Goal: Navigation & Orientation: Find specific page/section

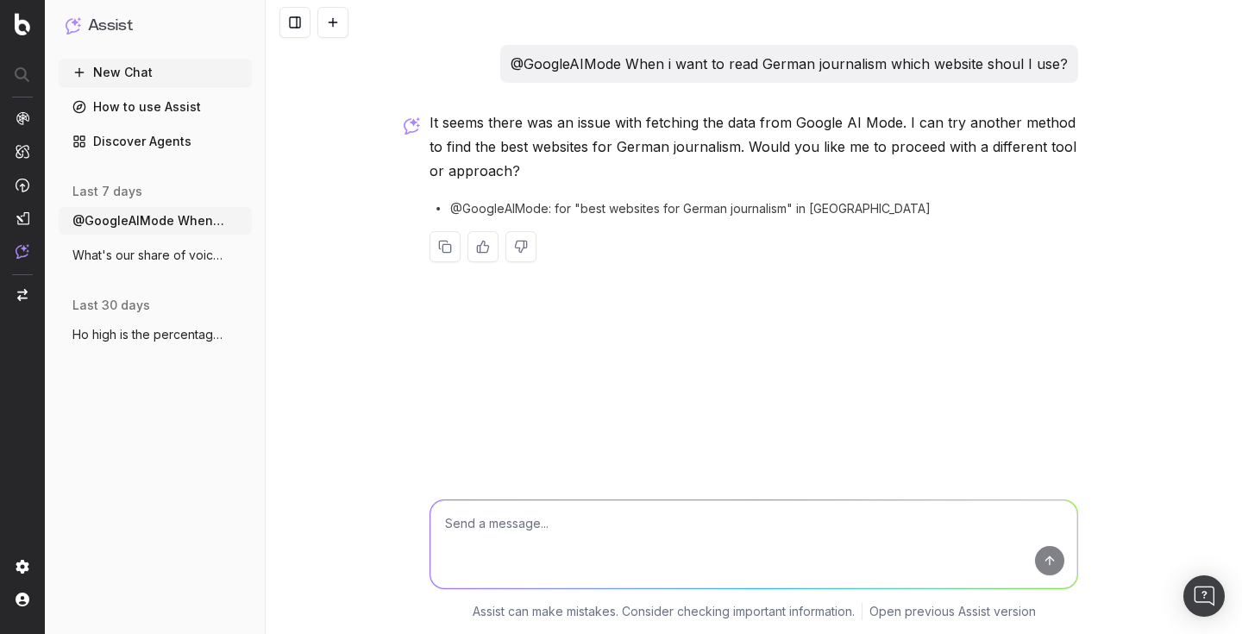
drag, startPoint x: 867, startPoint y: 212, endPoint x: 493, endPoint y: 190, distance: 374.2
click at [493, 190] on div "It seems there was an issue with fetching the data from Google AI Mode. I can t…" at bounding box center [754, 199] width 649 height 179
copy p
click at [472, 516] on textarea at bounding box center [753, 544] width 647 height 88
paste textarea "@GoogleAIMode: for "best websites for German journalism" in Germany"
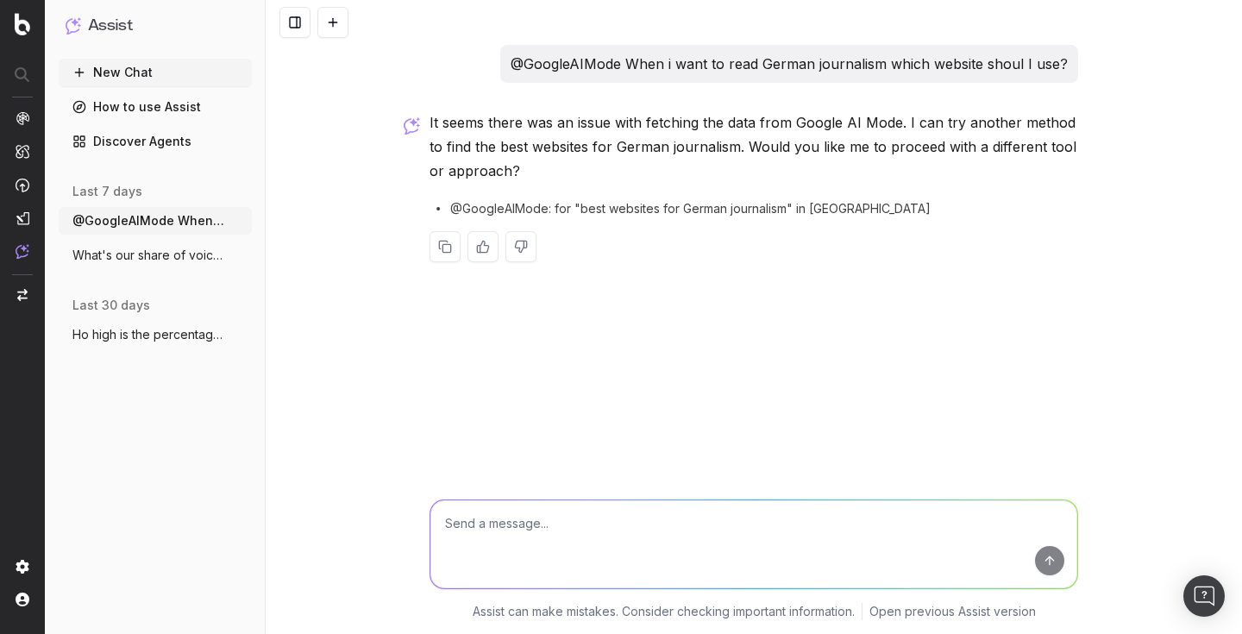
type textarea "@GoogleAIMode: for "best websites for German journalism" in Germany"
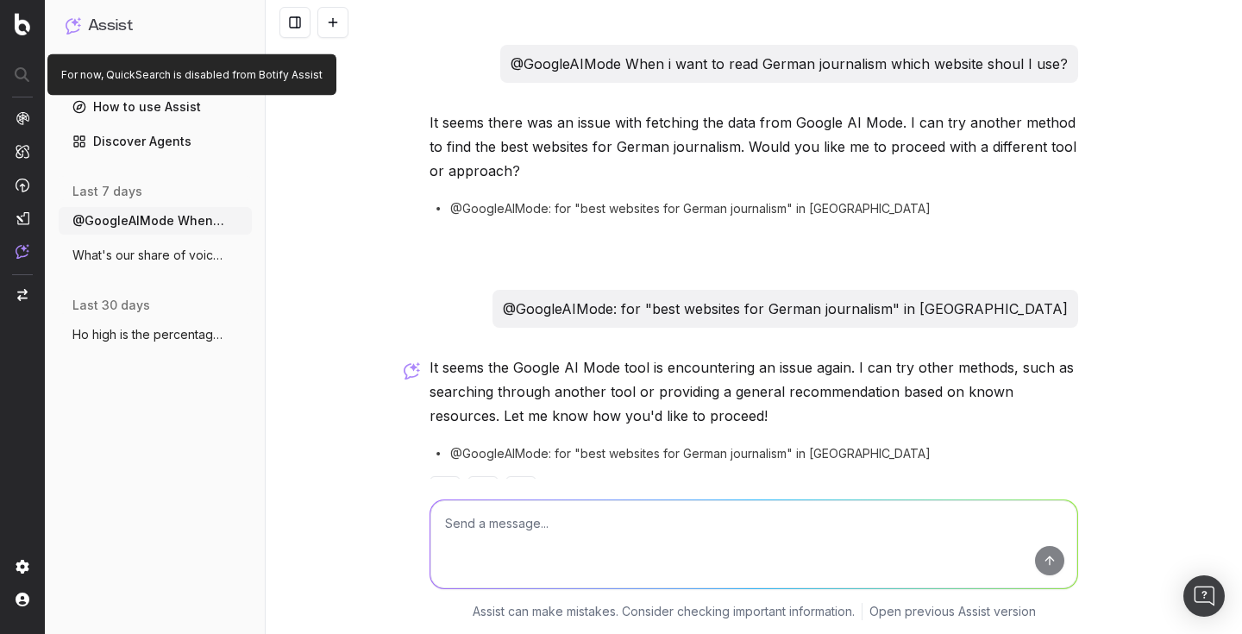
scroll to position [56, 0]
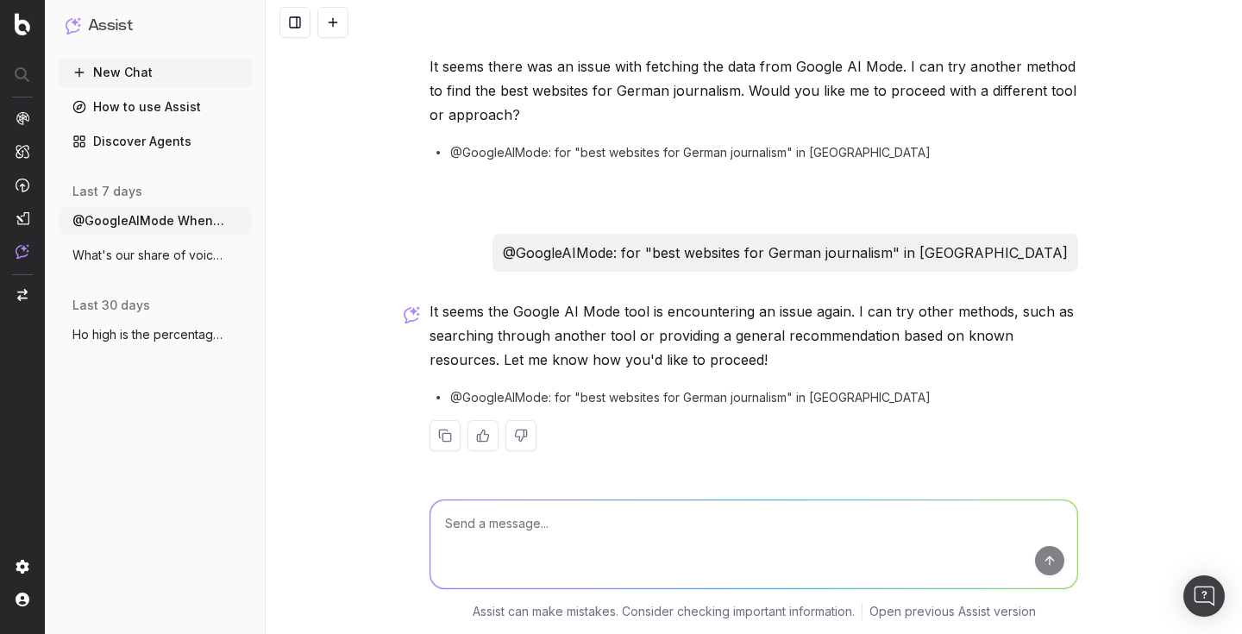
click at [579, 528] on textarea at bounding box center [753, 544] width 647 height 88
type textarea "Please search through another tool. What would you recommend?"
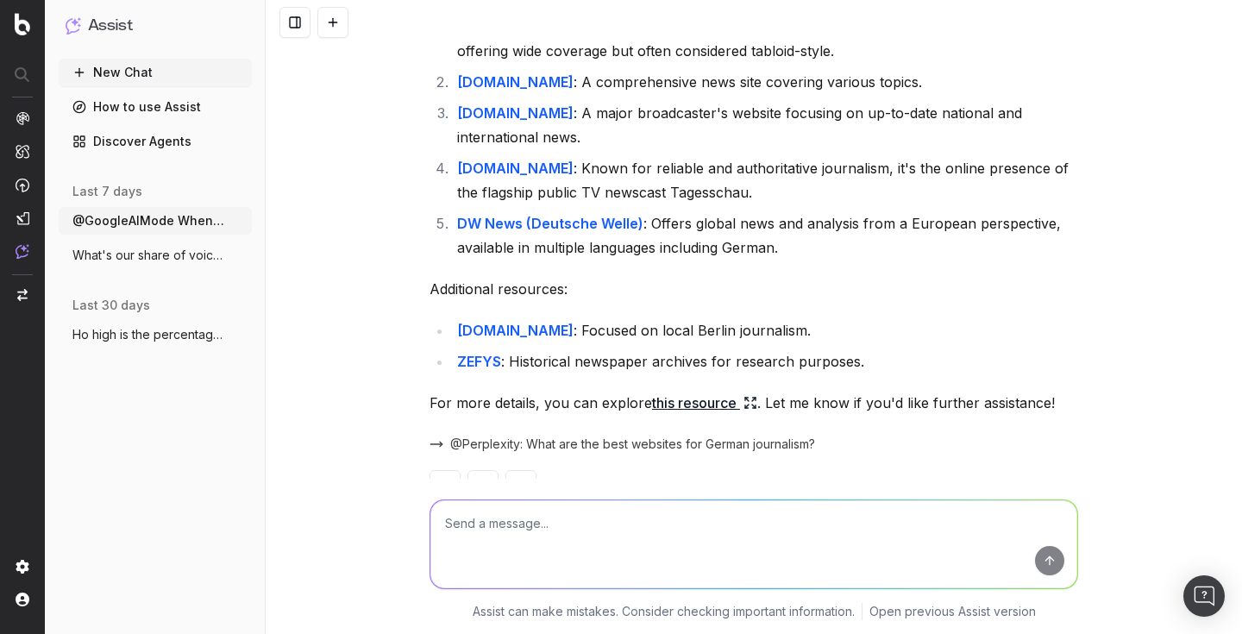
scroll to position [654, 0]
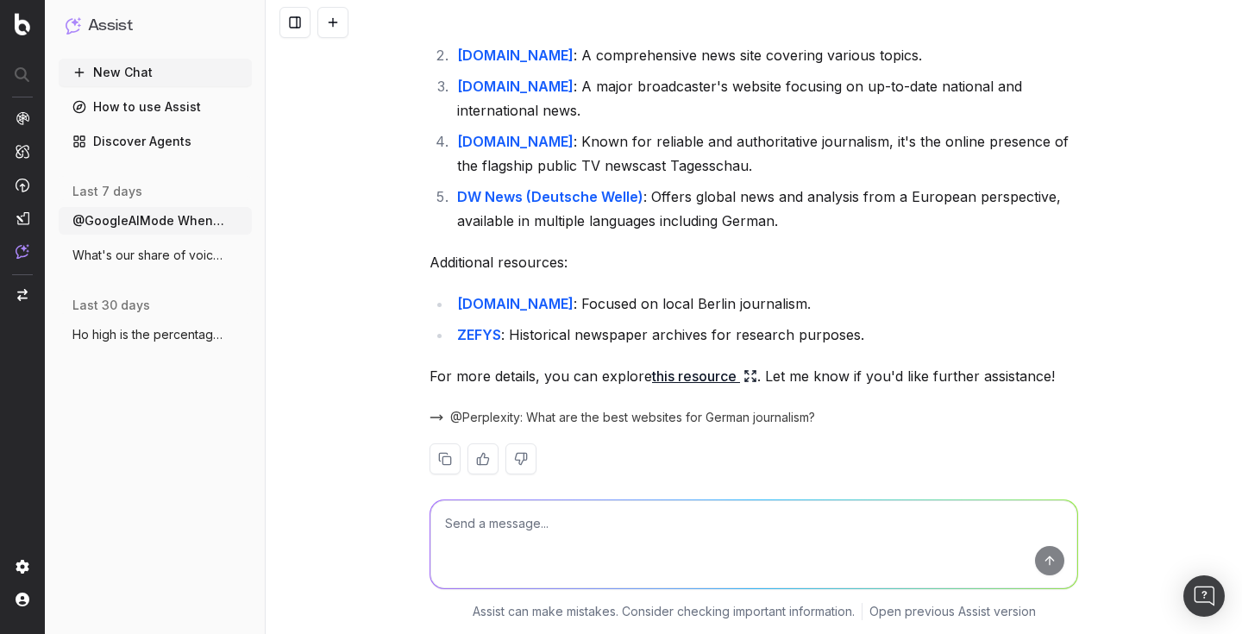
click at [725, 364] on link "this resource" at bounding box center [704, 376] width 105 height 24
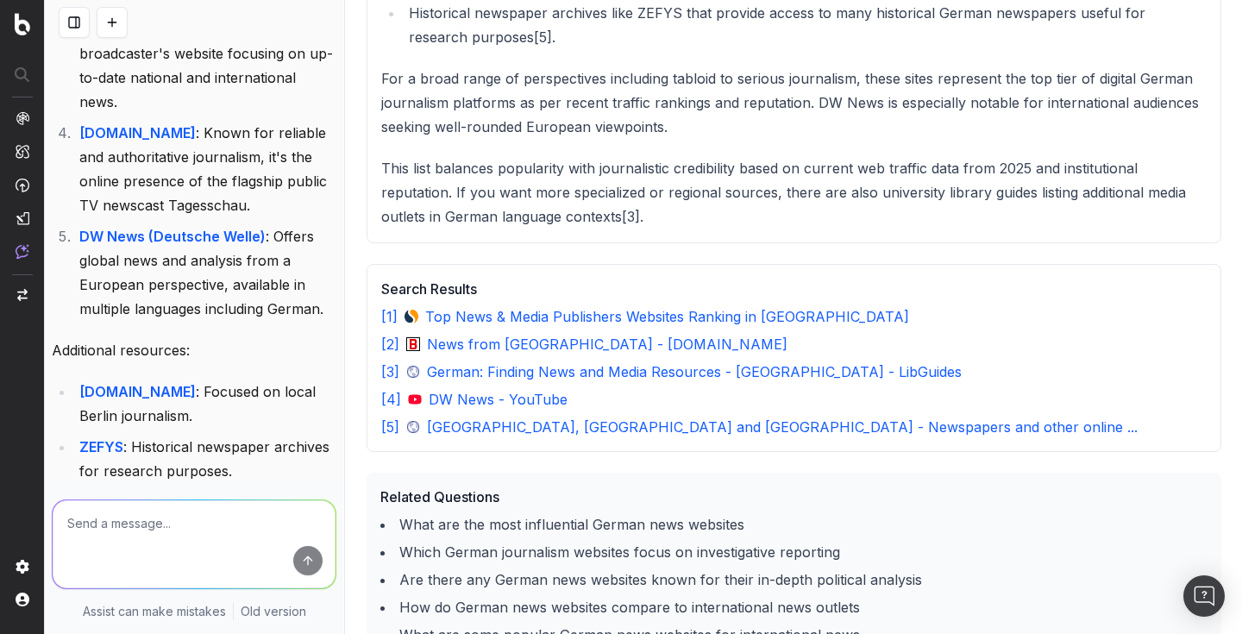
scroll to position [1258, 0]
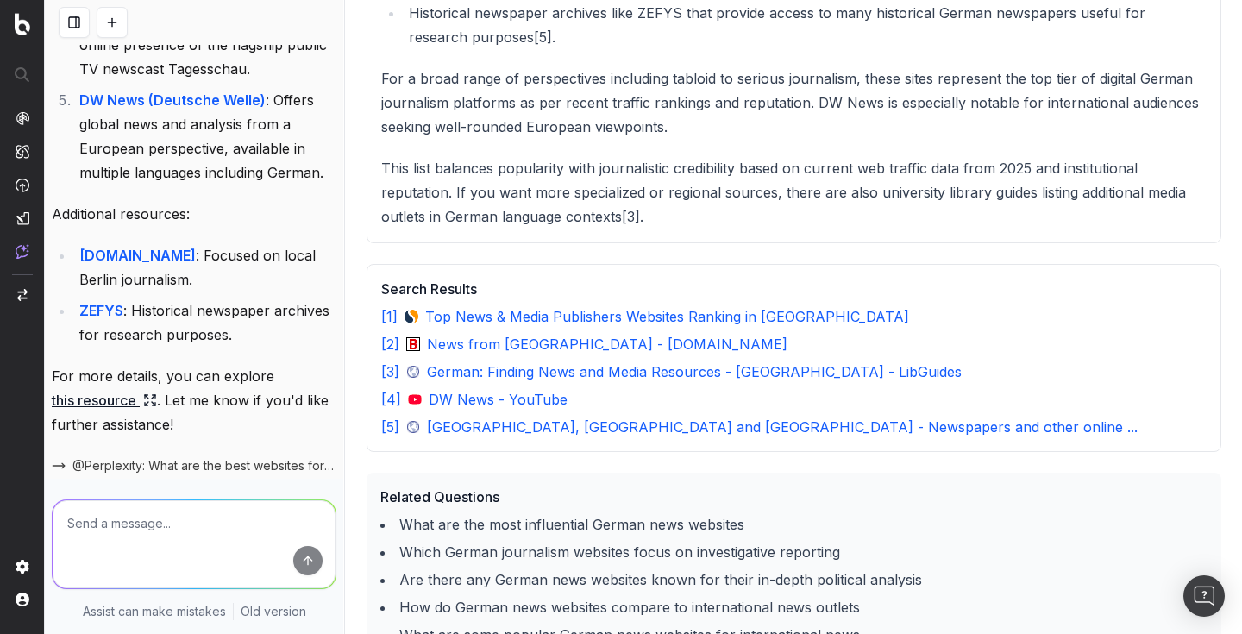
click at [201, 517] on textarea at bounding box center [194, 544] width 283 height 88
type textarea "Why is DIE ZEIT not listed there?"
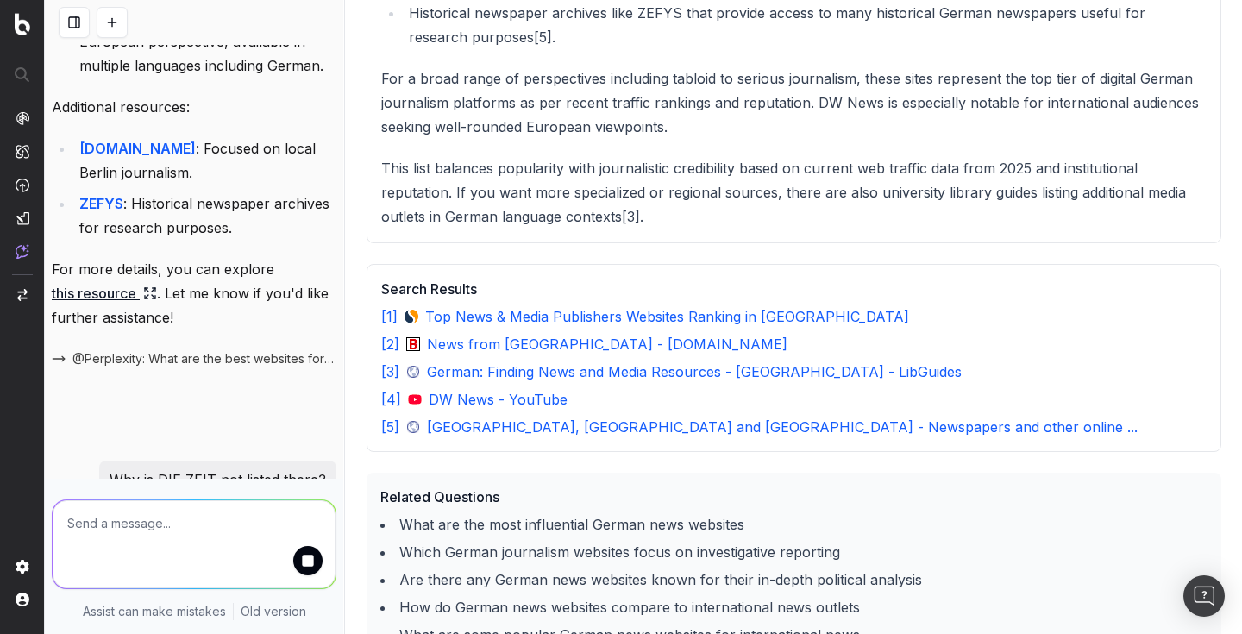
click at [82, 29] on button at bounding box center [74, 22] width 31 height 31
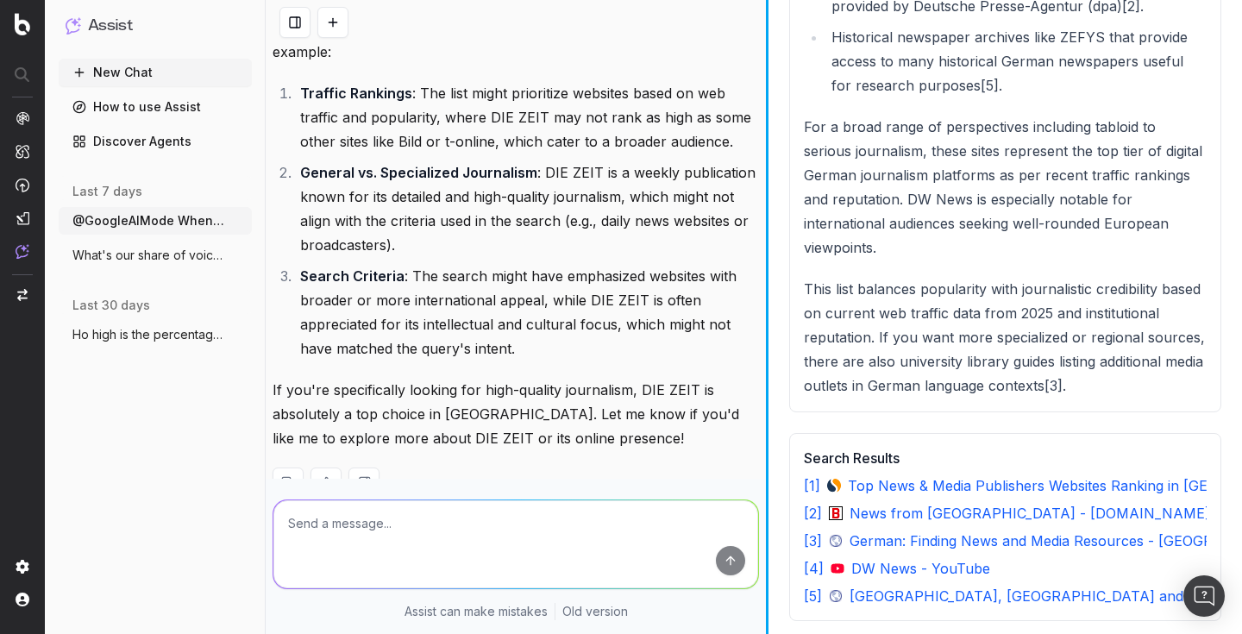
scroll to position [1375, 0]
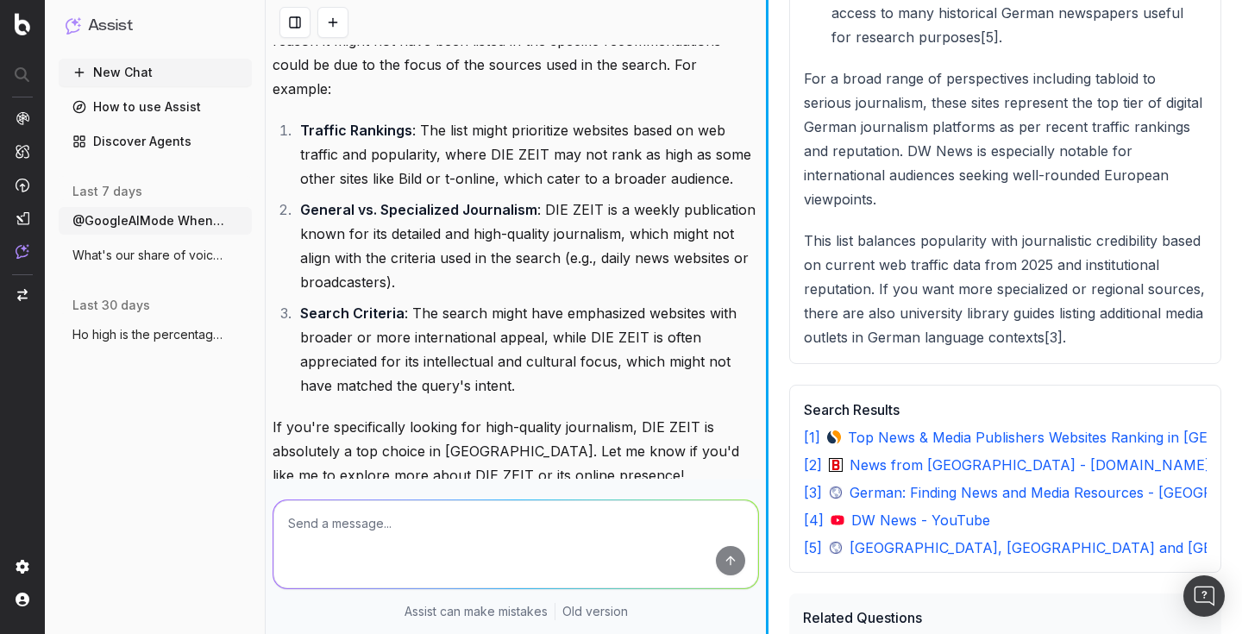
click at [769, 86] on div at bounding box center [767, 317] width 3 height 634
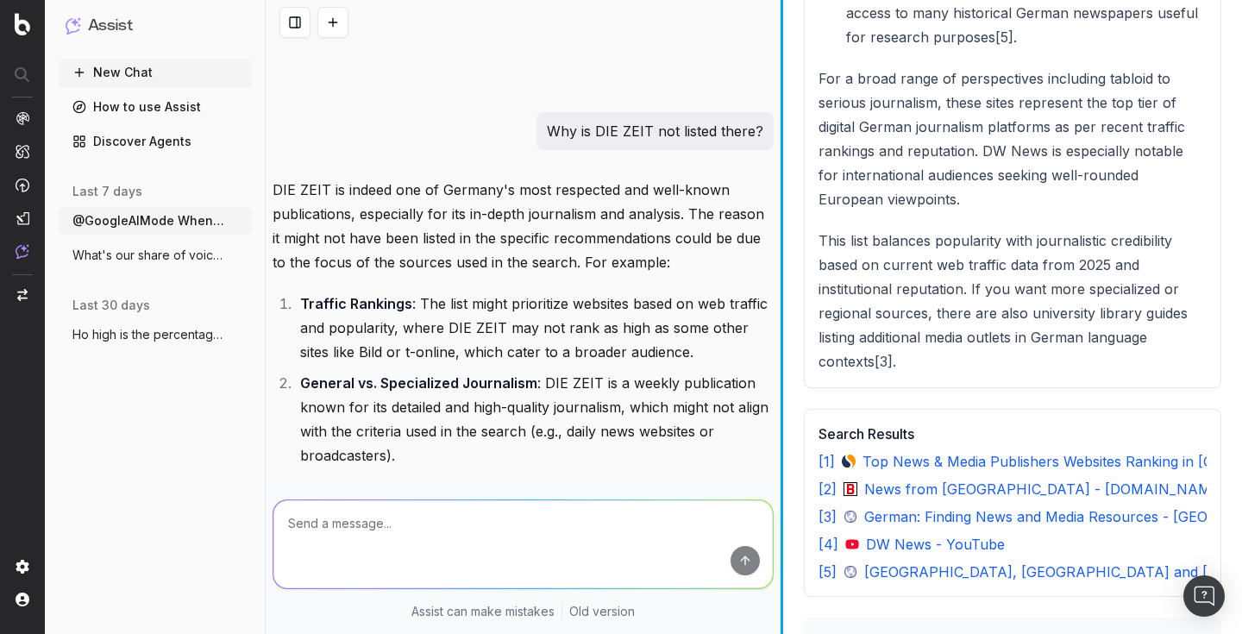
scroll to position [1177, 0]
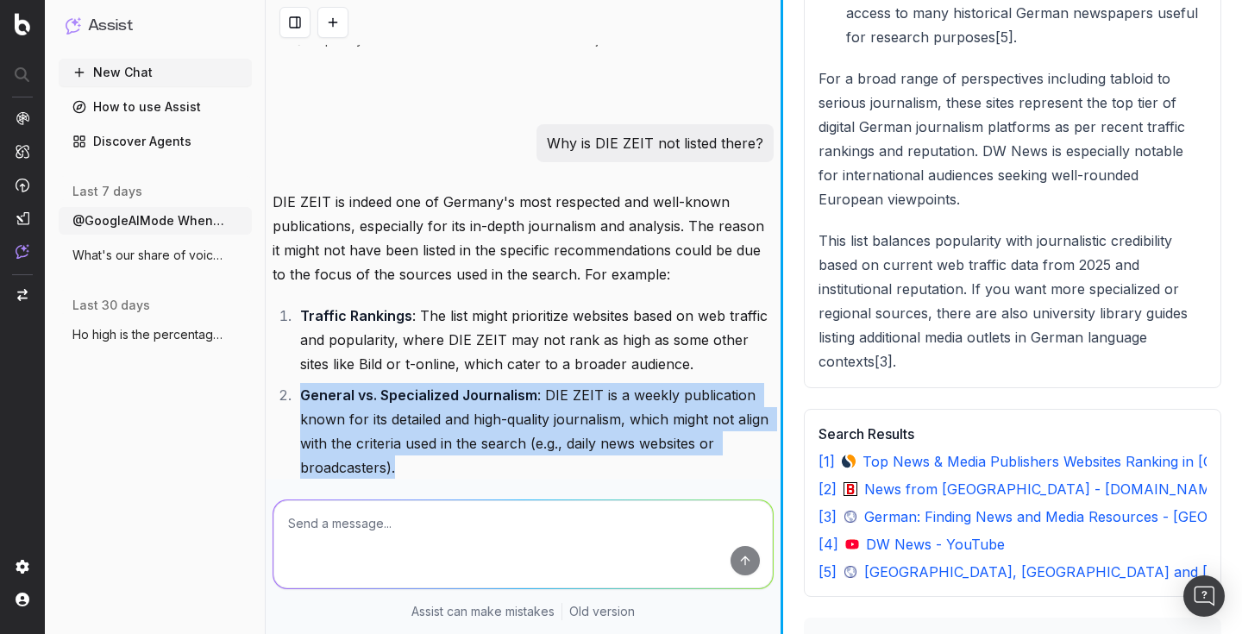
drag, startPoint x: 303, startPoint y: 322, endPoint x: 433, endPoint y: 400, distance: 152.1
click at [433, 400] on li "General vs. Specialized Journalism : DIE ZEIT is a weekly publication known for…" at bounding box center [534, 431] width 479 height 97
copy li "General vs. Specialized Journalism : DIE ZEIT is a weekly publication known for…"
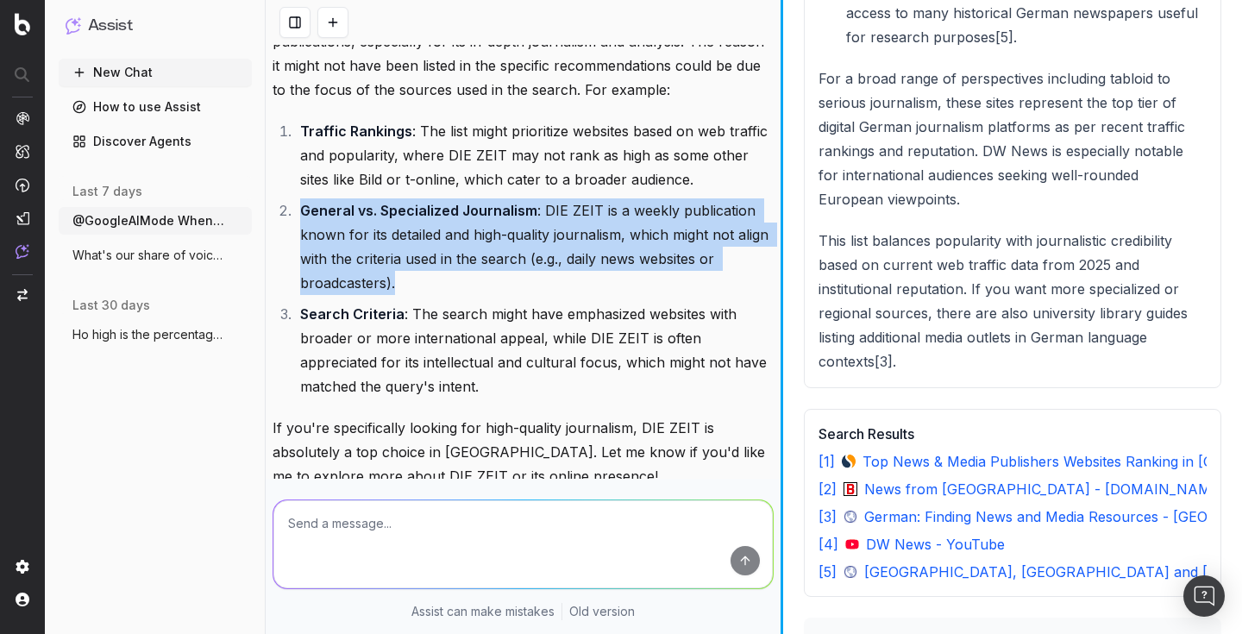
scroll to position [1375, 0]
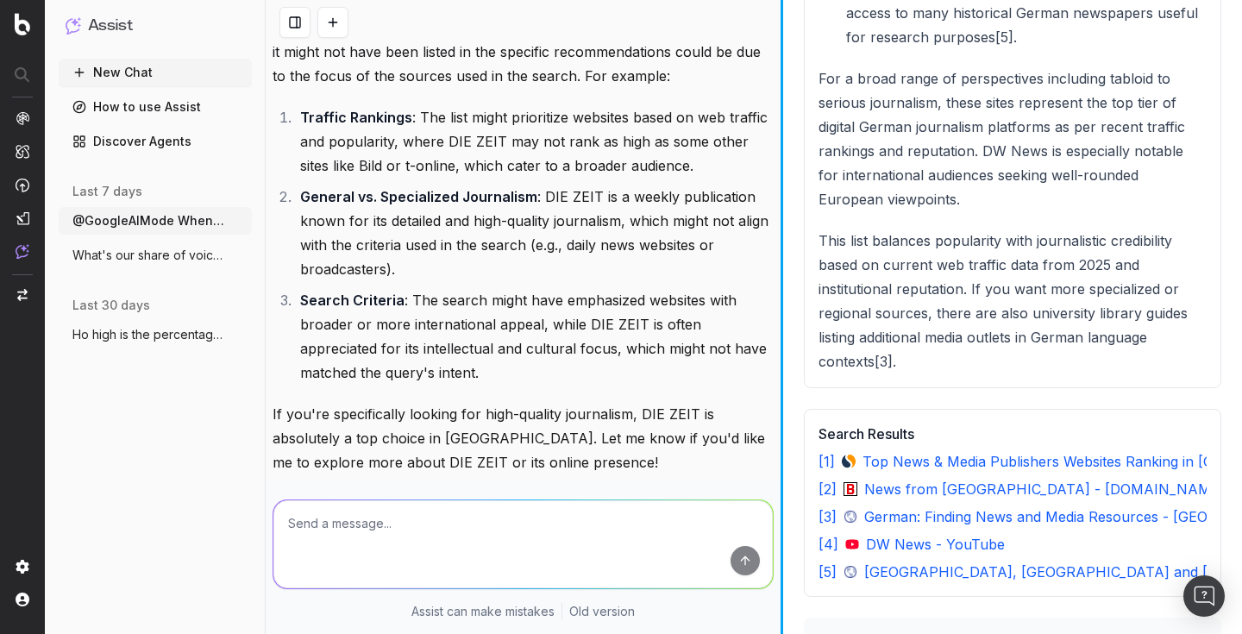
click at [551, 530] on textarea at bounding box center [522, 544] width 499 height 88
paste textarea "General vs. Specialized Journalism: DIE ZEIT is a weekly publication known for …"
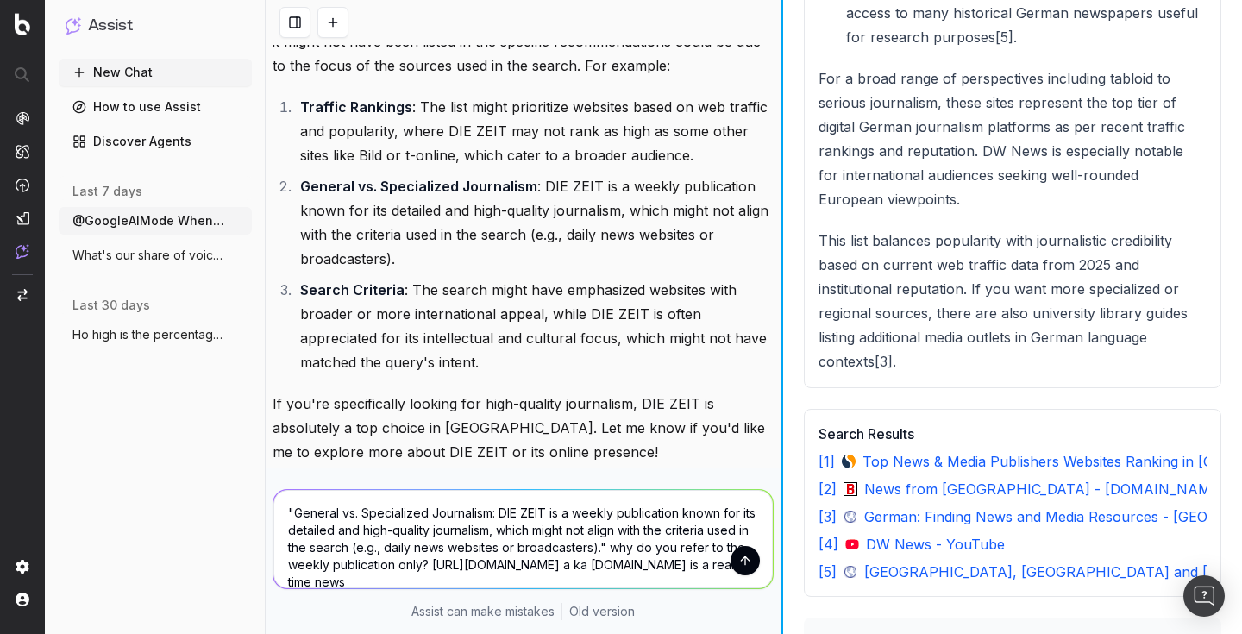
scroll to position [1403, 0]
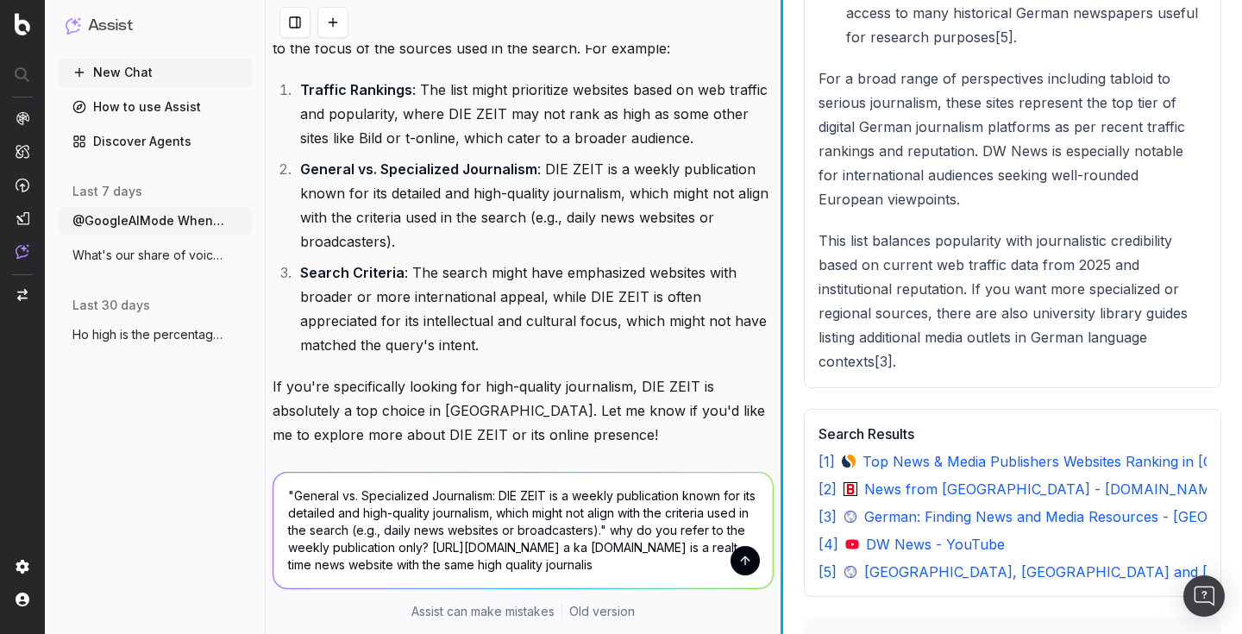
type textarea ""General vs. Specialized Journalism: DIE ZEIT is a weekly publication known for…"
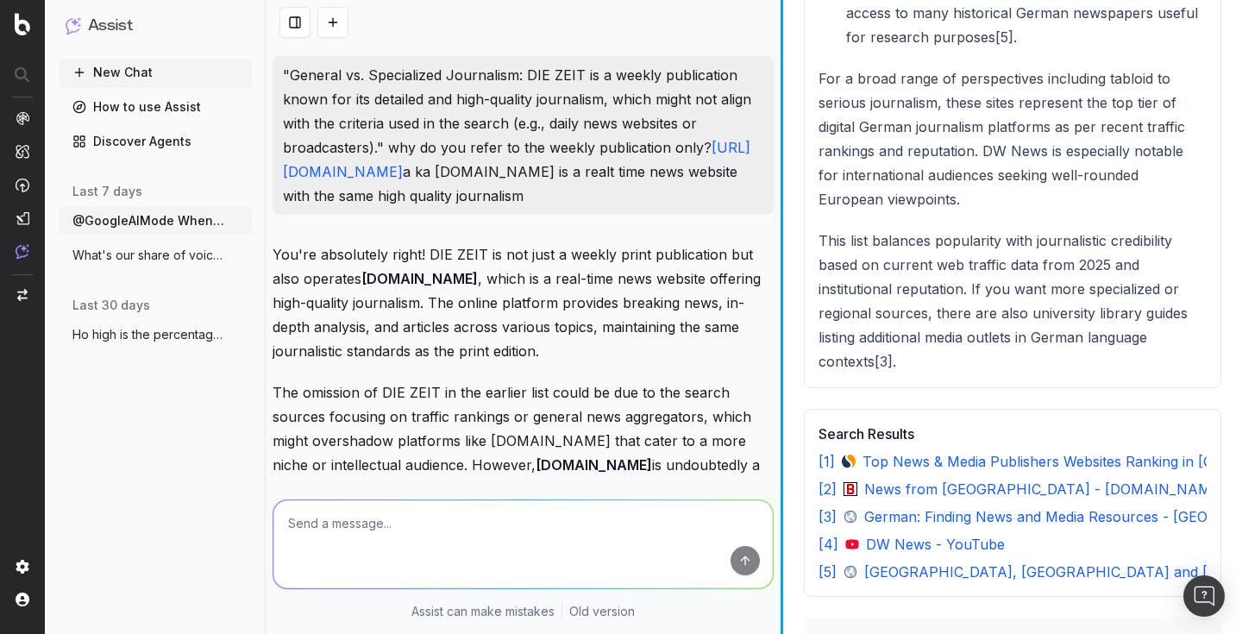
scroll to position [1962, 0]
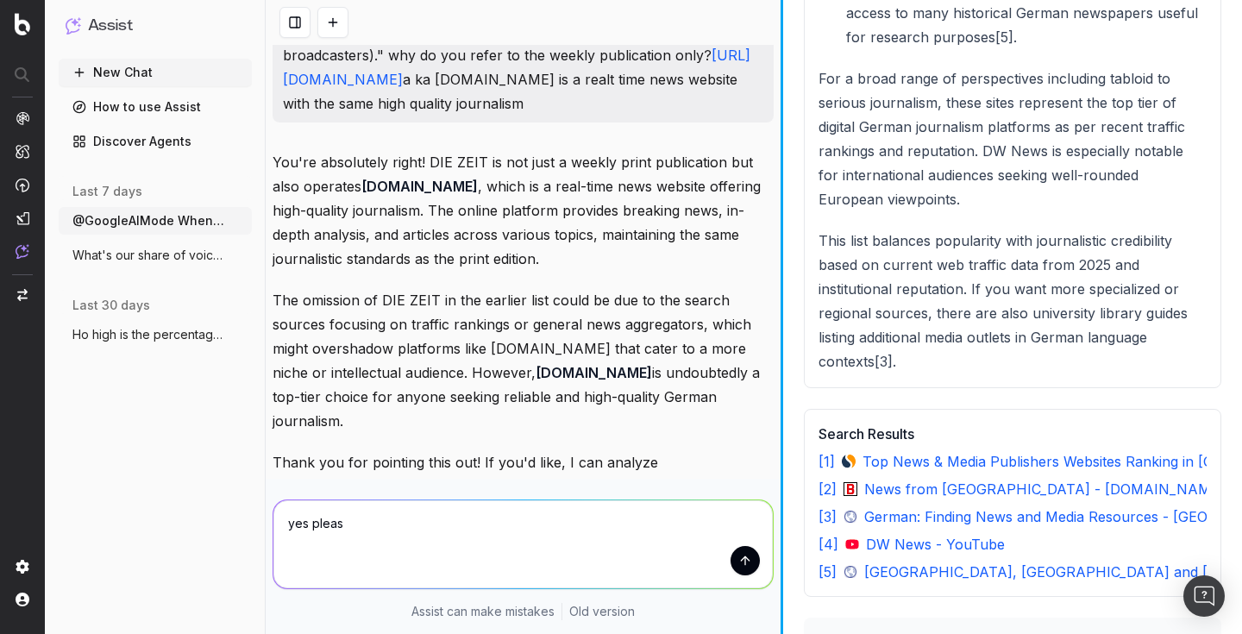
type textarea "yes please"
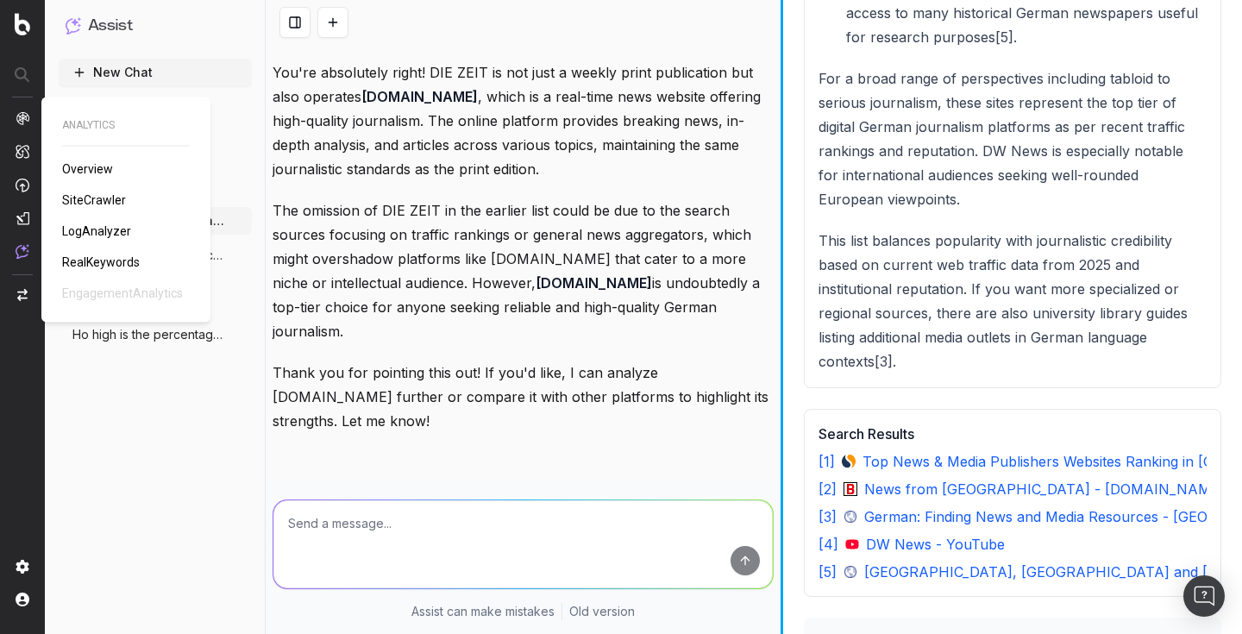
scroll to position [2231, 0]
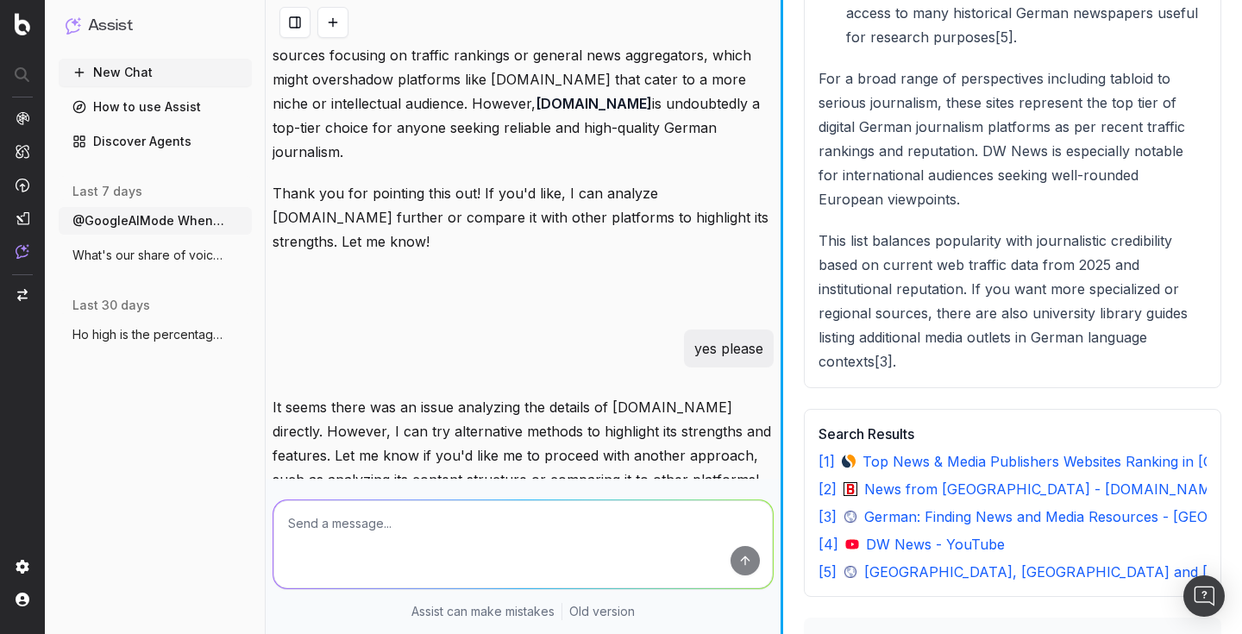
drag, startPoint x: 287, startPoint y: 396, endPoint x: 732, endPoint y: 398, distance: 444.3
click at [766, 509] on span "@UrlDetails: What are the key strengths and features of zeit.de compared to oth…" at bounding box center [529, 517] width 489 height 17
click at [585, 451] on div "It seems there was an issue analyzing the details of zeit.de directly. However,…" at bounding box center [523, 497] width 501 height 204
click at [474, 525] on textarea at bounding box center [522, 544] width 499 height 88
click at [350, 524] on textarea at bounding box center [522, 544] width 499 height 88
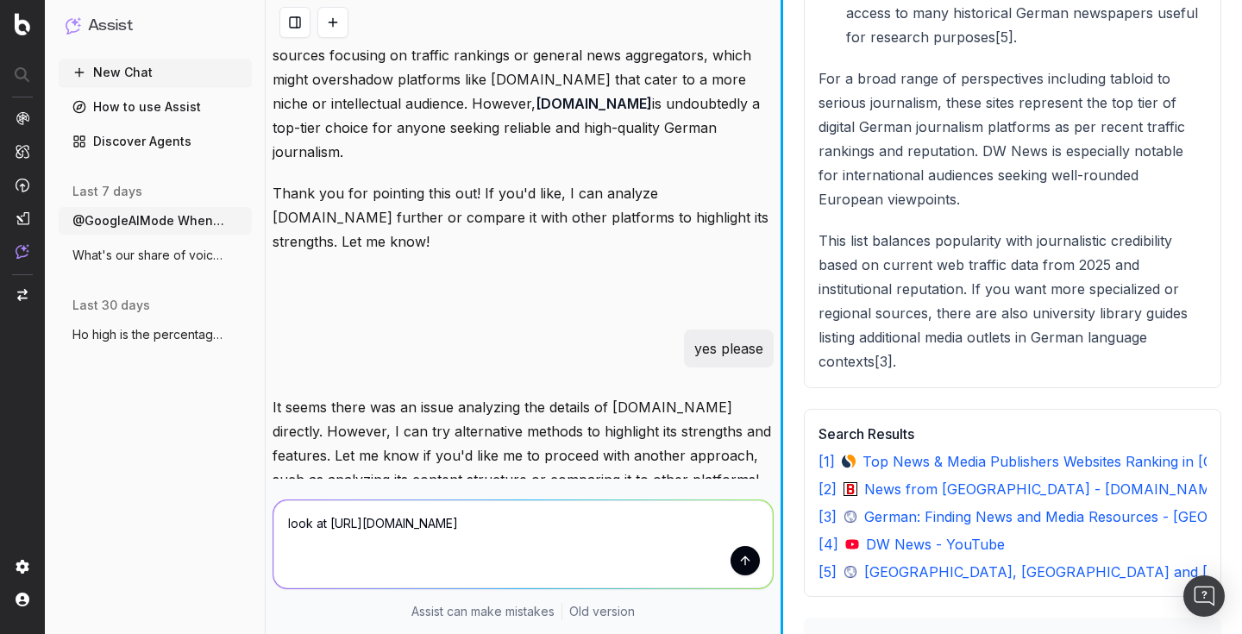
type textarea "look at https://www.zeit.de/index"
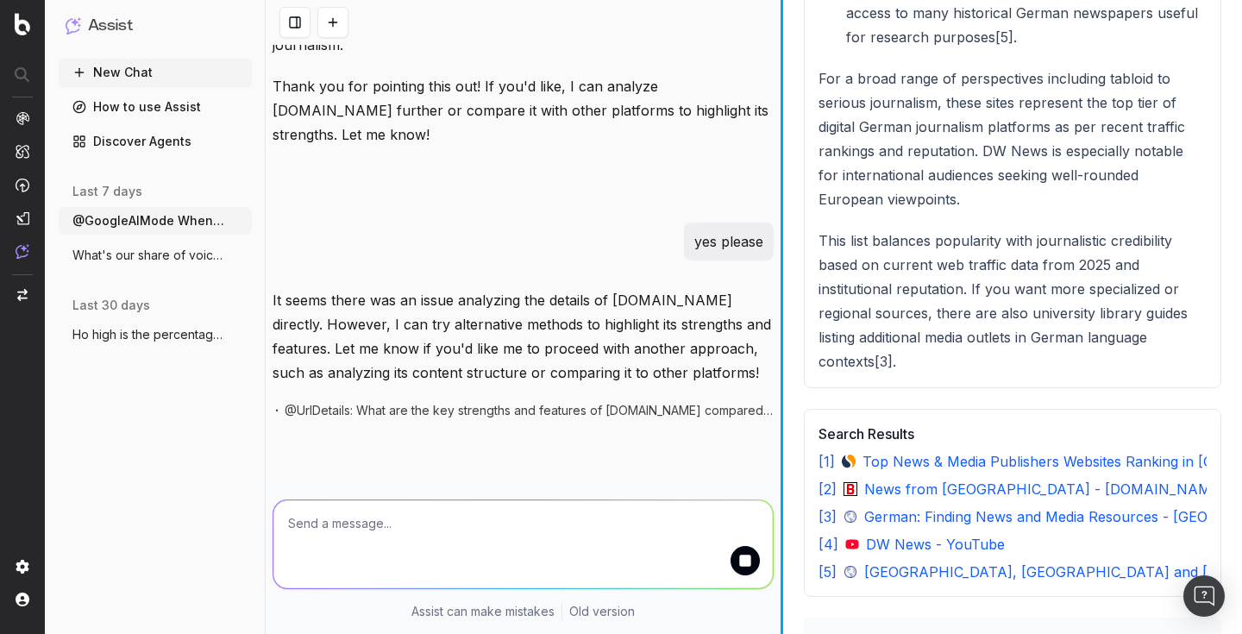
scroll to position [0, 0]
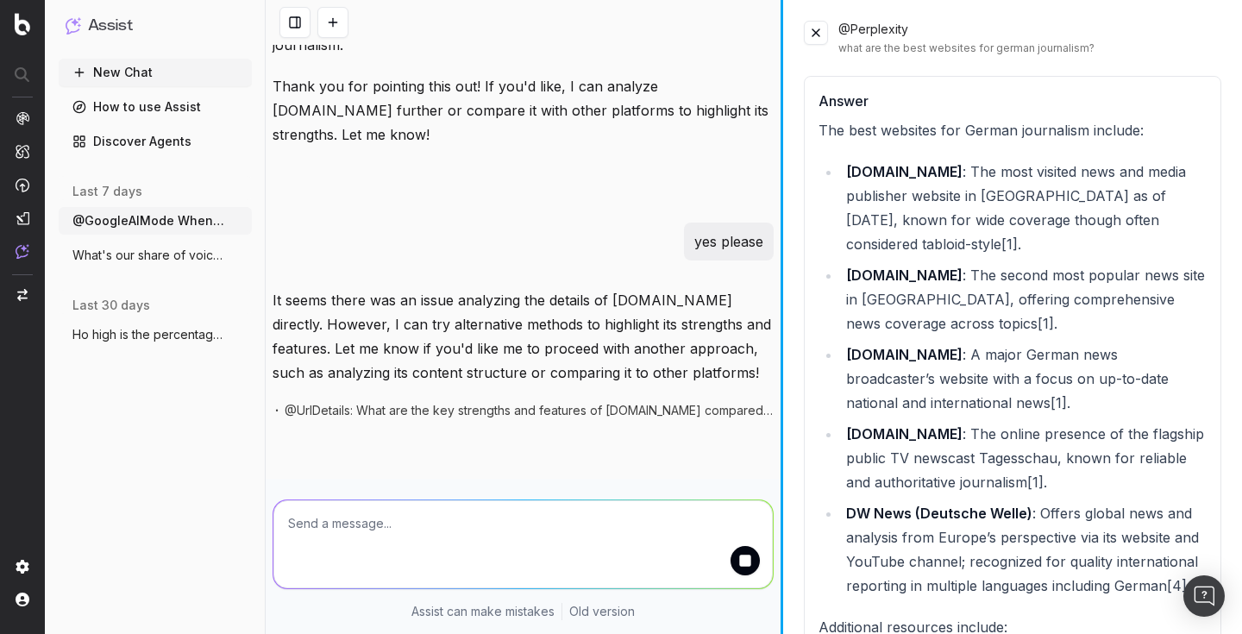
click at [819, 29] on button at bounding box center [816, 33] width 24 height 24
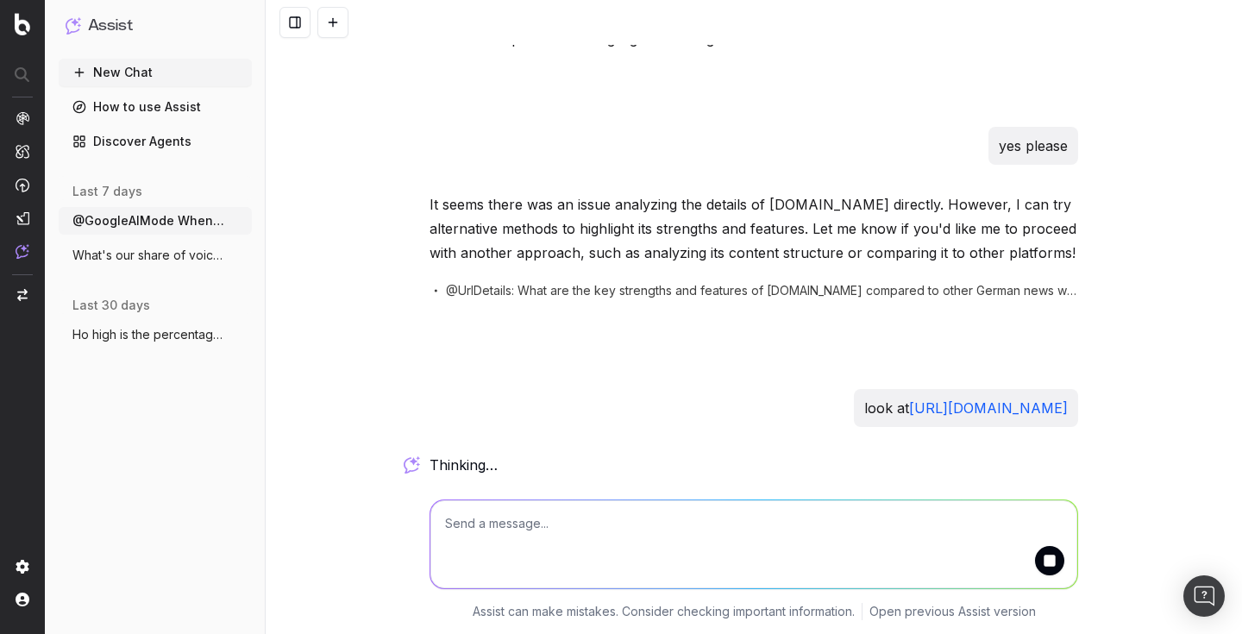
scroll to position [2048, 0]
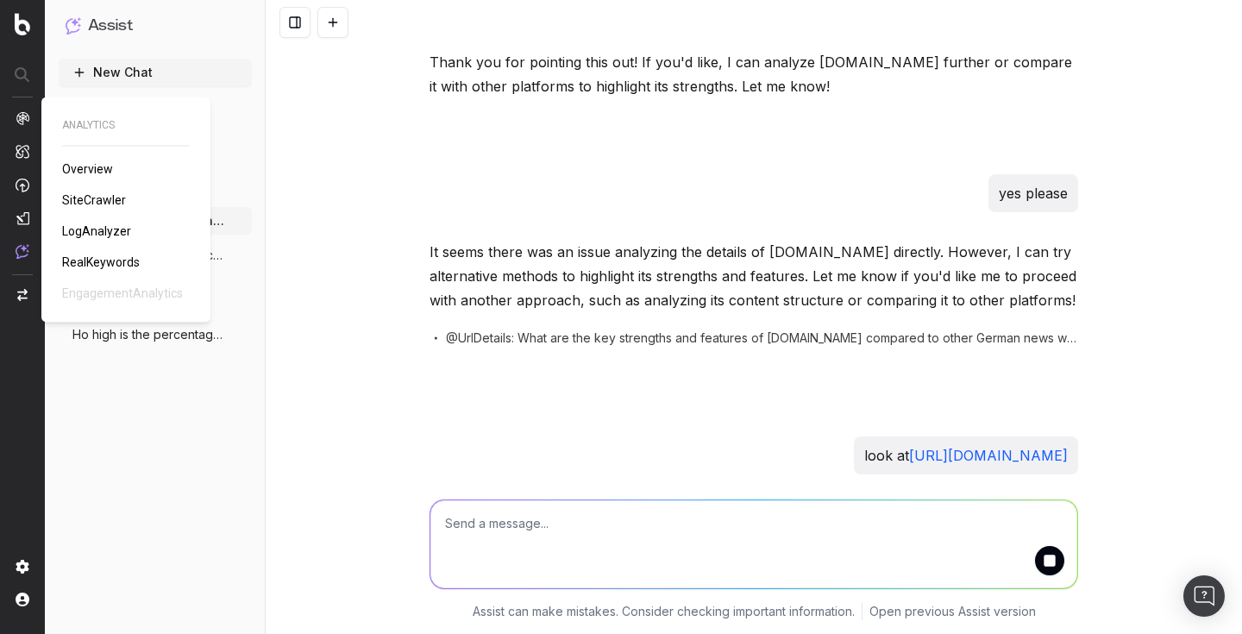
click at [91, 201] on span "SiteCrawler" at bounding box center [94, 200] width 64 height 14
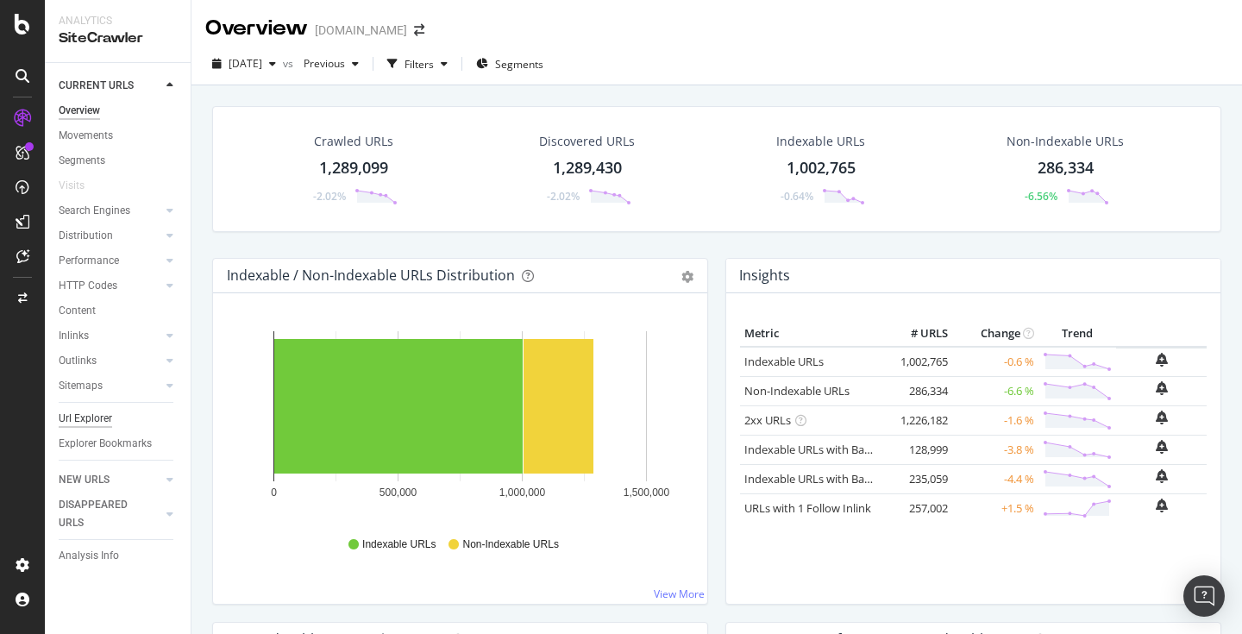
click at [105, 424] on div "Url Explorer" at bounding box center [85, 419] width 53 height 18
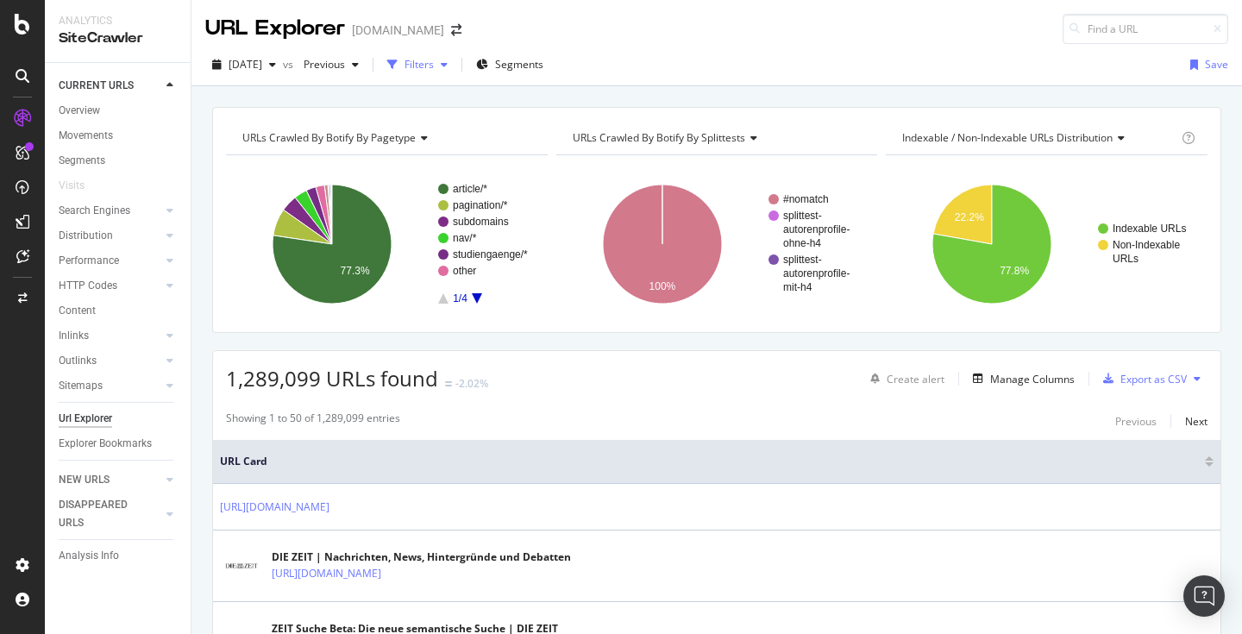
click at [434, 68] on div "Filters" at bounding box center [419, 64] width 29 height 15
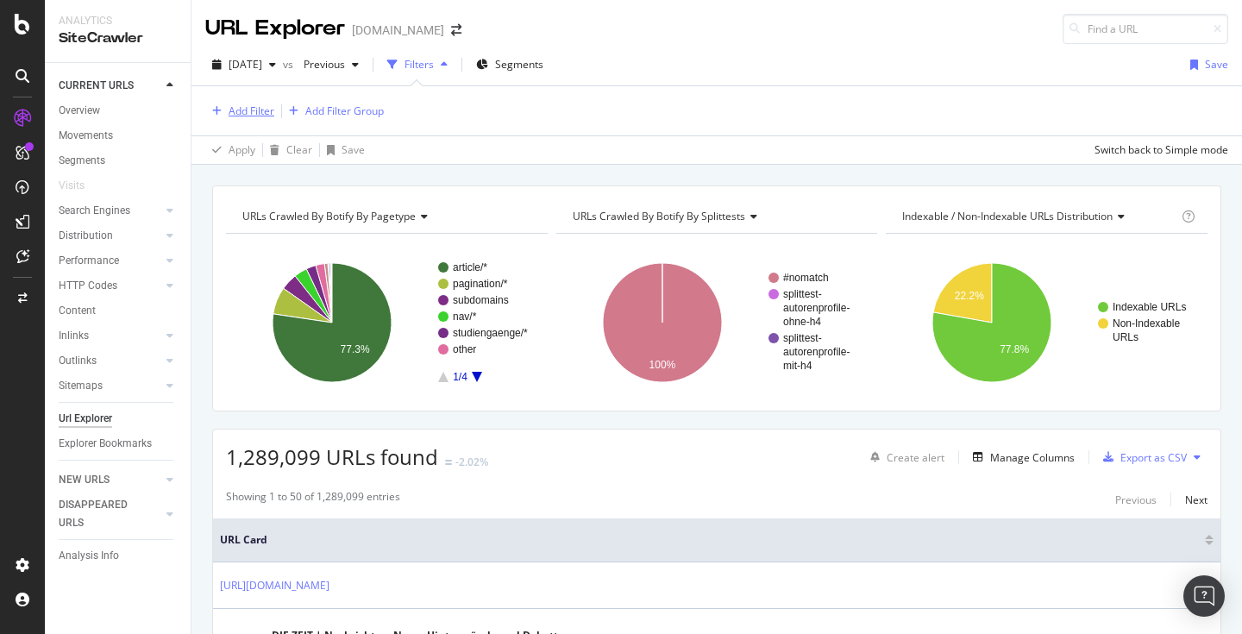
click at [254, 110] on div "Add Filter" at bounding box center [252, 111] width 46 height 15
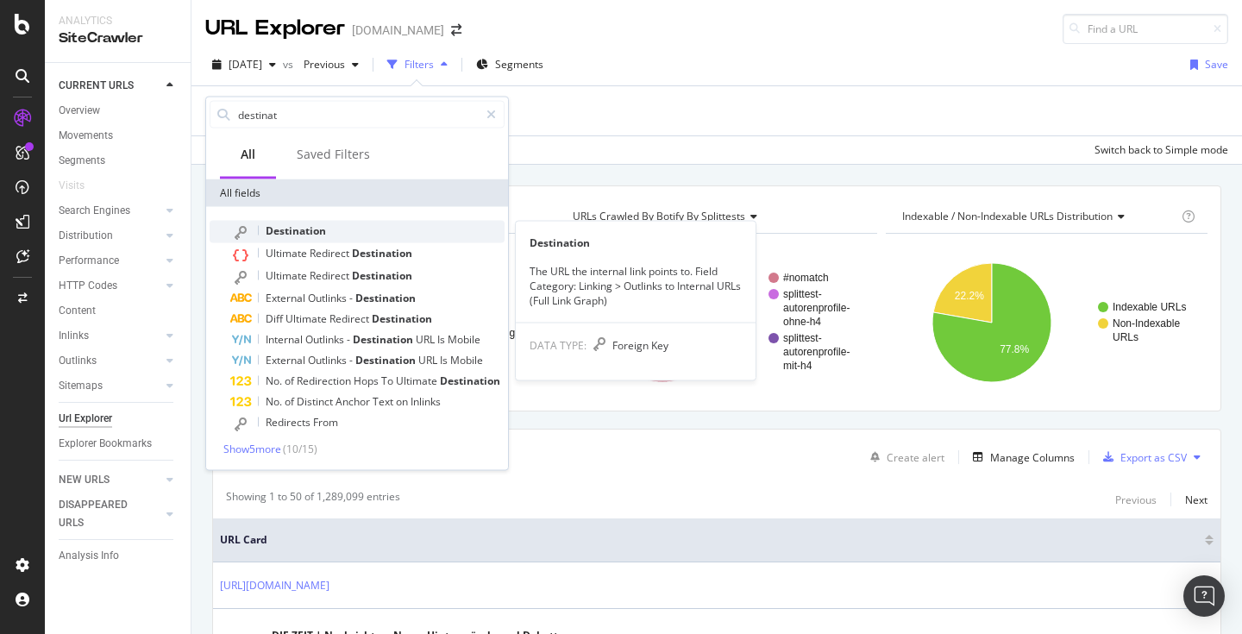
type input "destinat"
click at [281, 231] on span "Destination" at bounding box center [296, 230] width 60 height 15
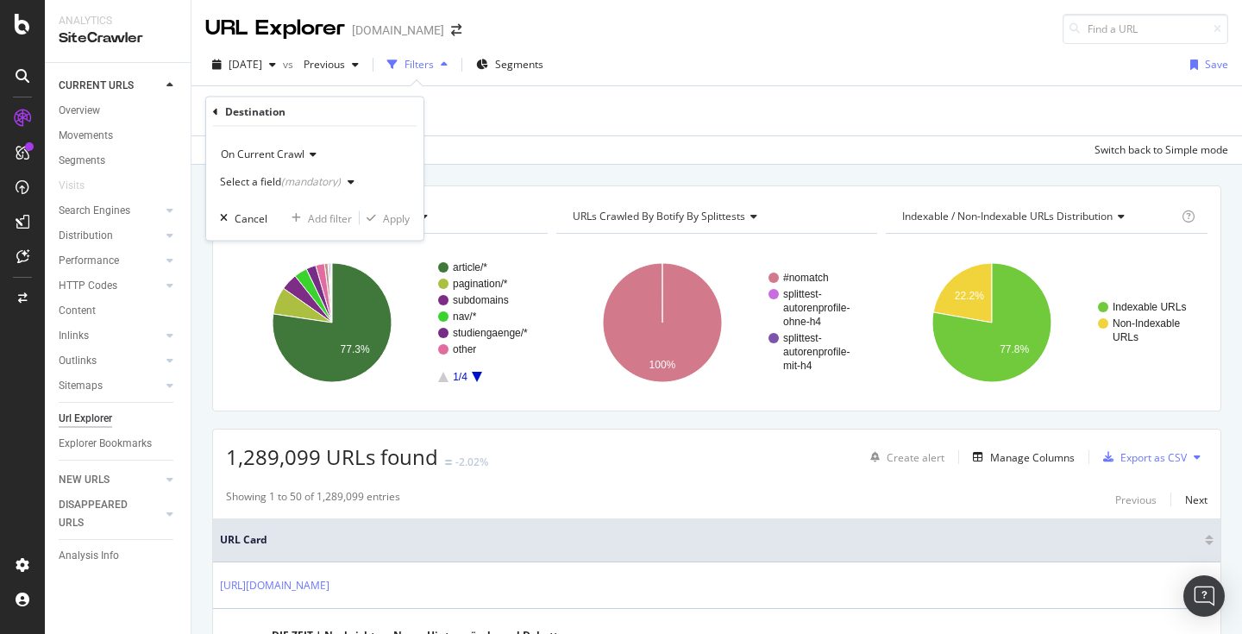
click at [341, 184] on div "button" at bounding box center [351, 182] width 21 height 10
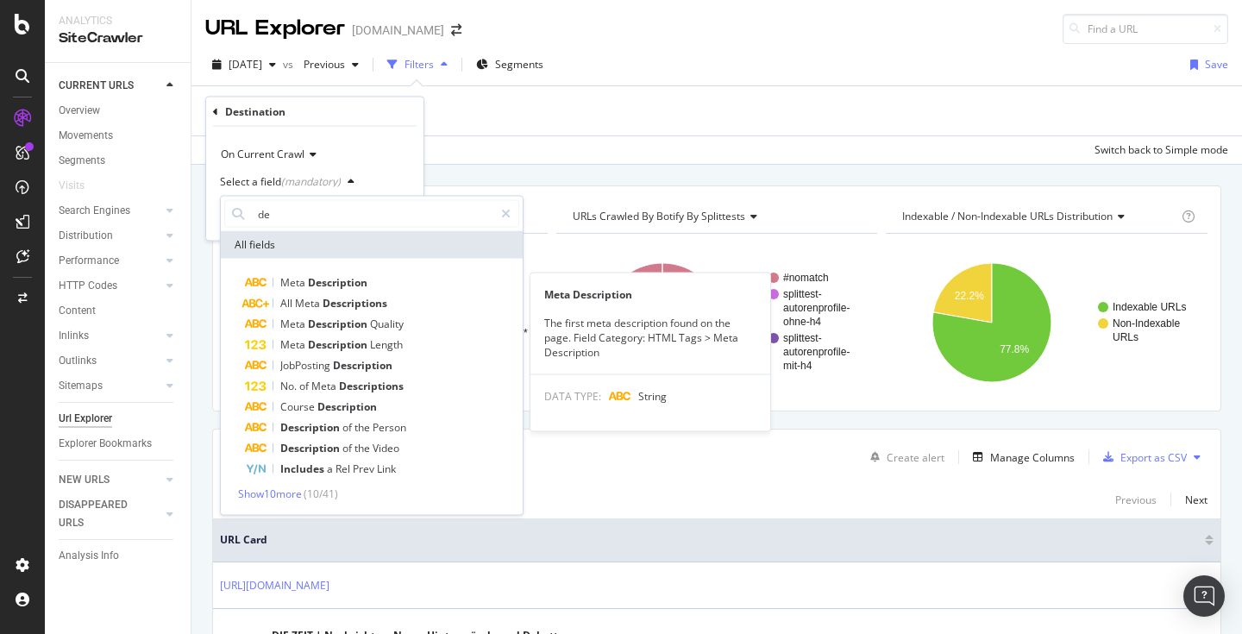
type input "d"
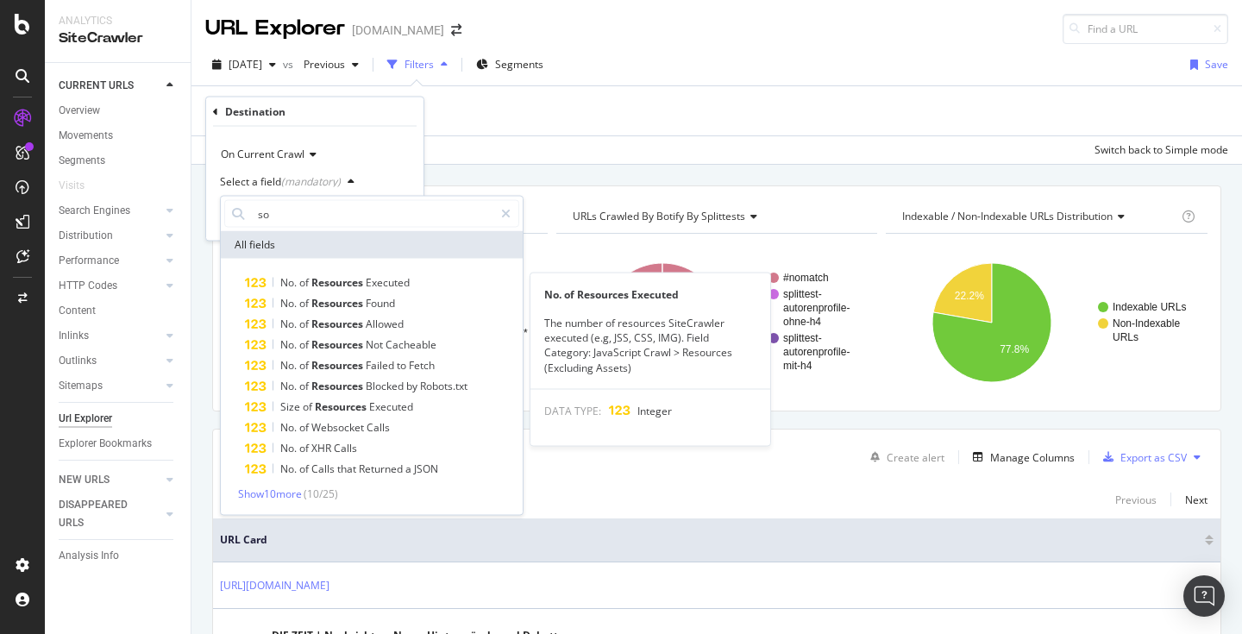
type input "s"
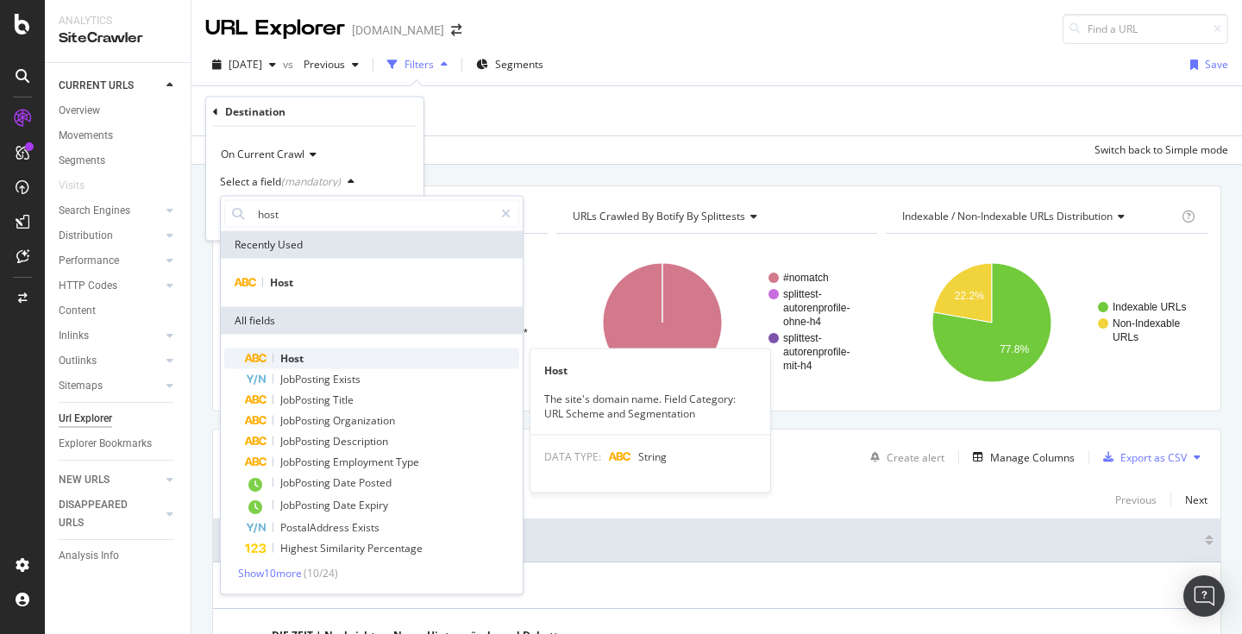
type input "host"
click at [309, 362] on div "Host" at bounding box center [382, 359] width 274 height 21
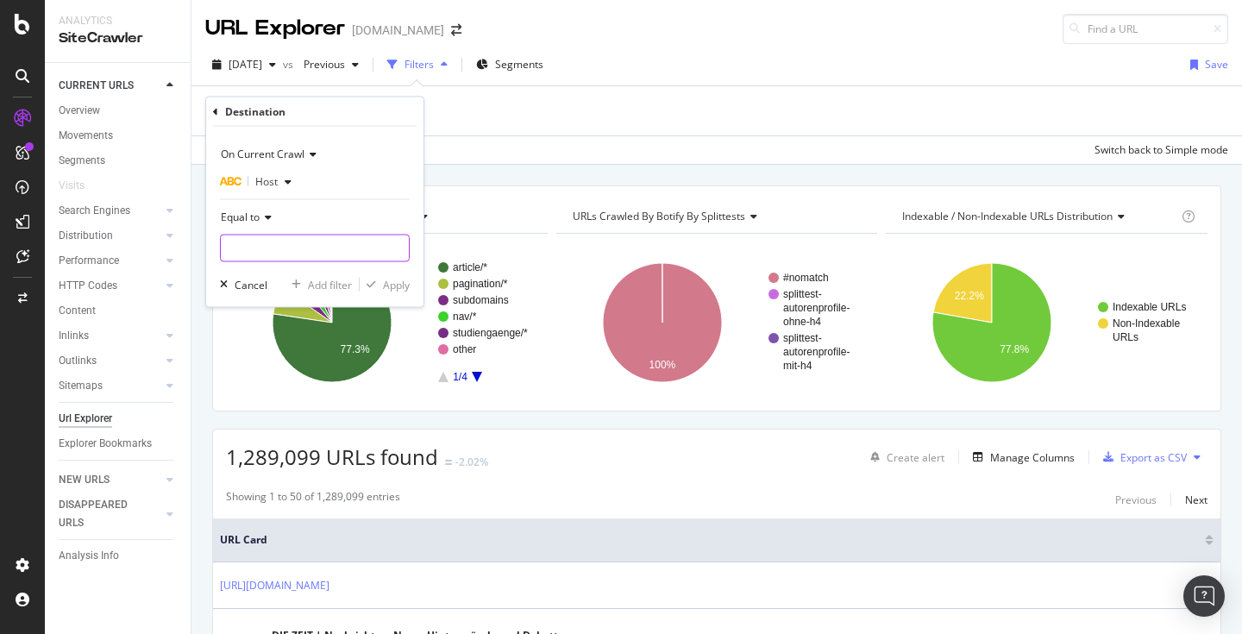
click at [286, 246] on input "text" at bounding box center [315, 249] width 188 height 28
click at [261, 273] on span "[DOMAIN_NAME]" at bounding box center [285, 271] width 121 height 15
type input "[DOMAIN_NAME]"
click at [386, 290] on div "Apply" at bounding box center [396, 284] width 27 height 15
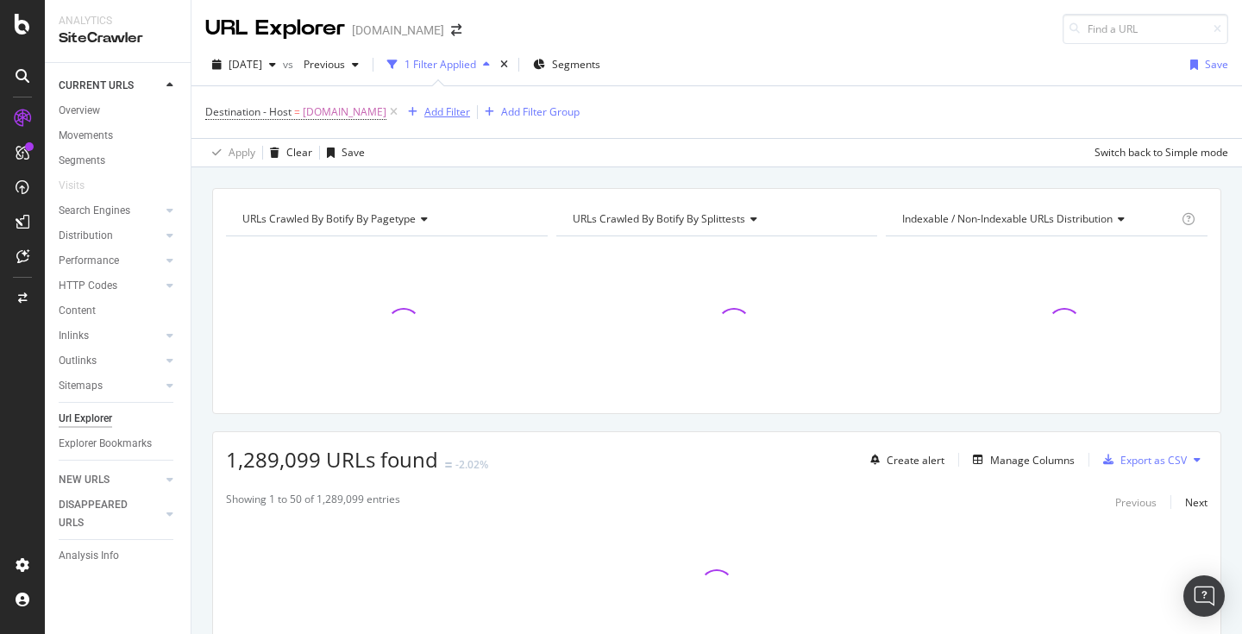
click at [460, 118] on div "Add Filter" at bounding box center [447, 111] width 46 height 15
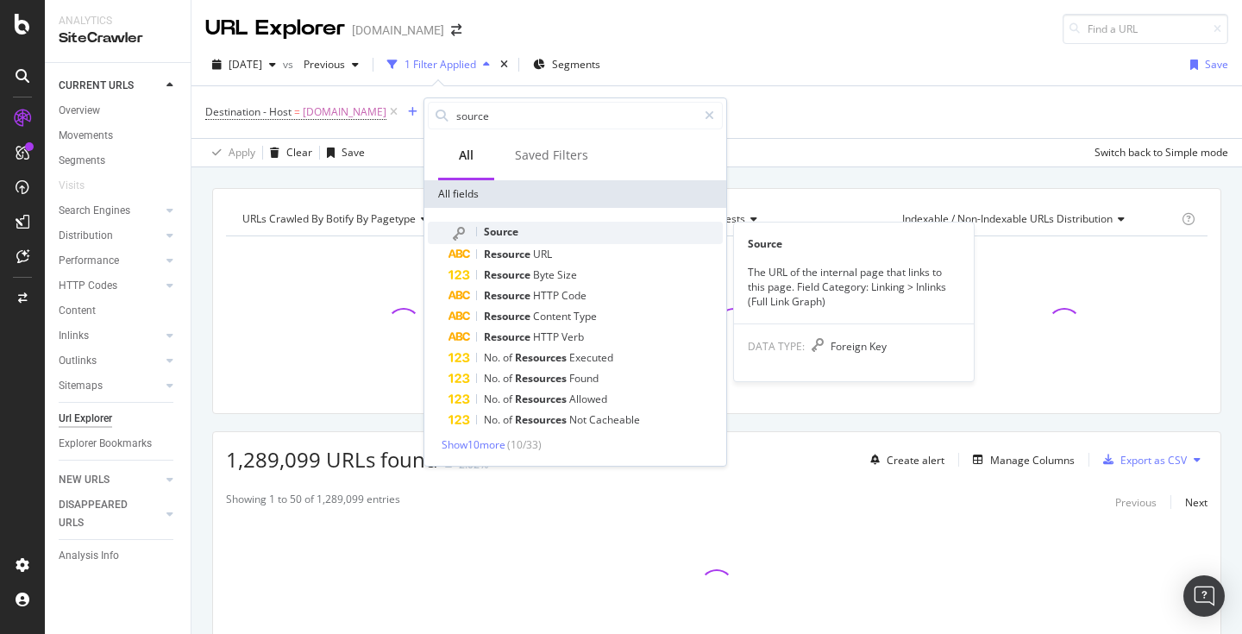
type input "source"
click at [524, 232] on div "Source" at bounding box center [586, 233] width 274 height 22
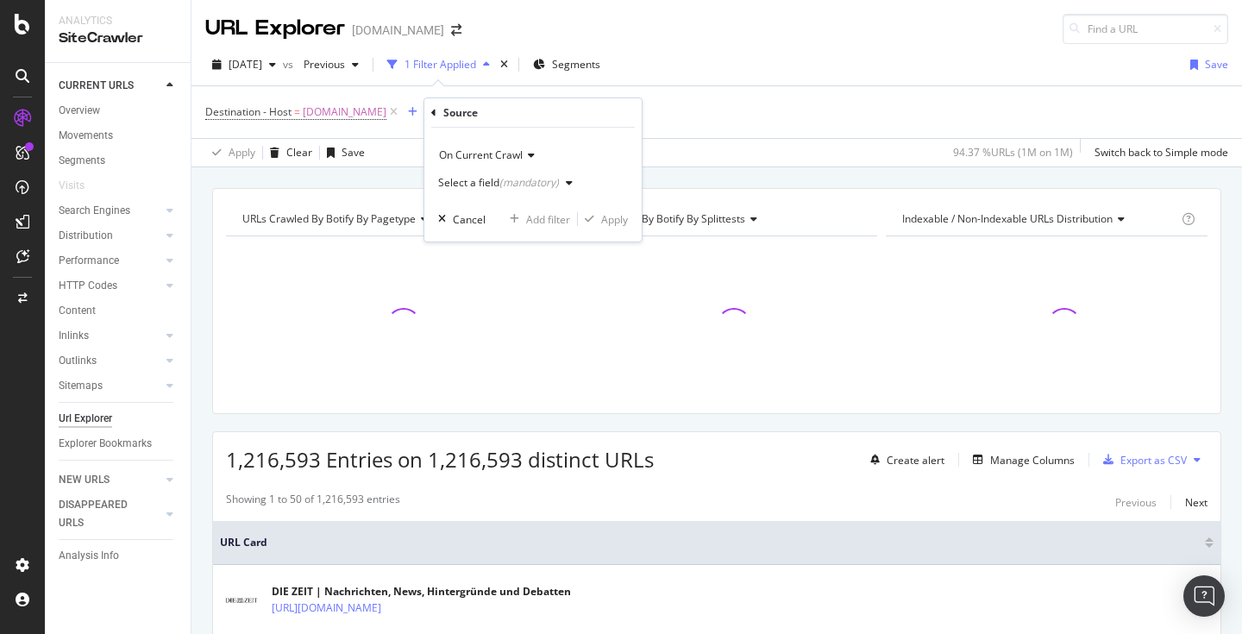
click at [529, 185] on div "(mandatory)" at bounding box center [529, 182] width 60 height 15
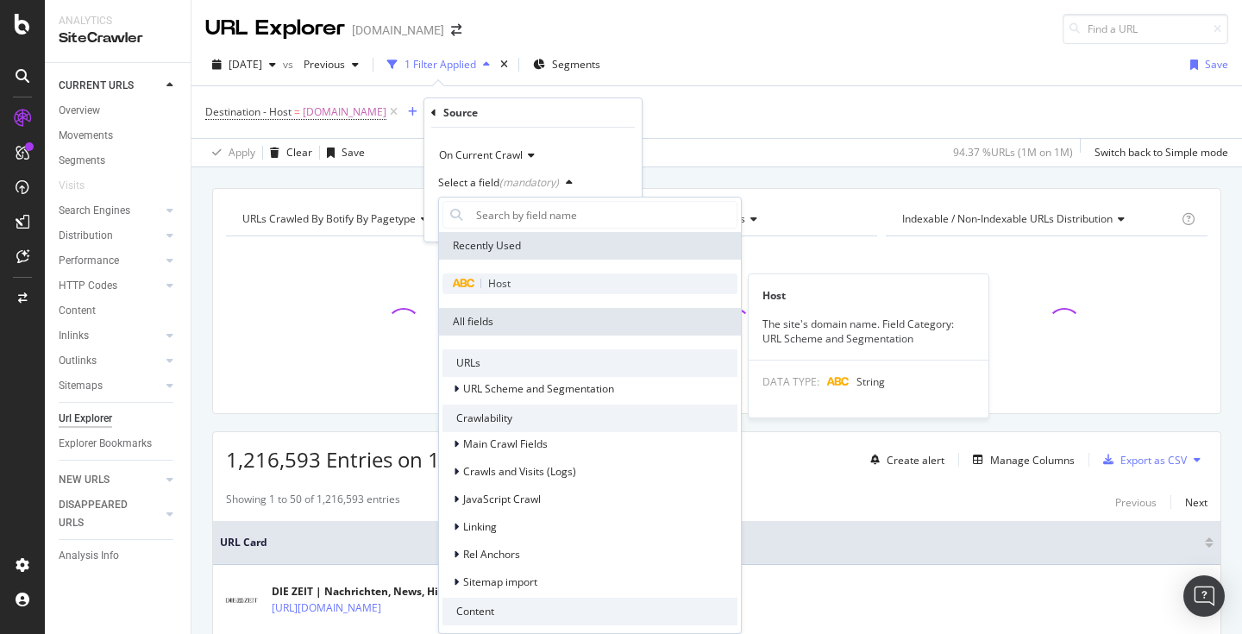
click at [500, 279] on span "Host" at bounding box center [499, 283] width 22 height 15
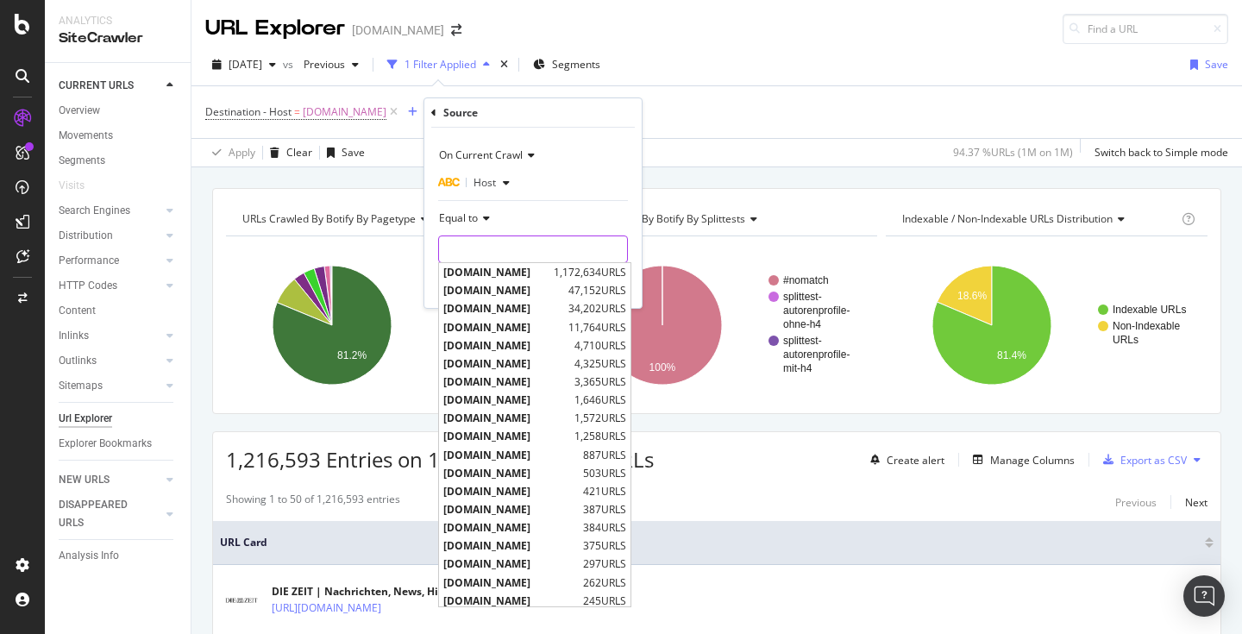
click at [497, 239] on input "text" at bounding box center [533, 249] width 188 height 28
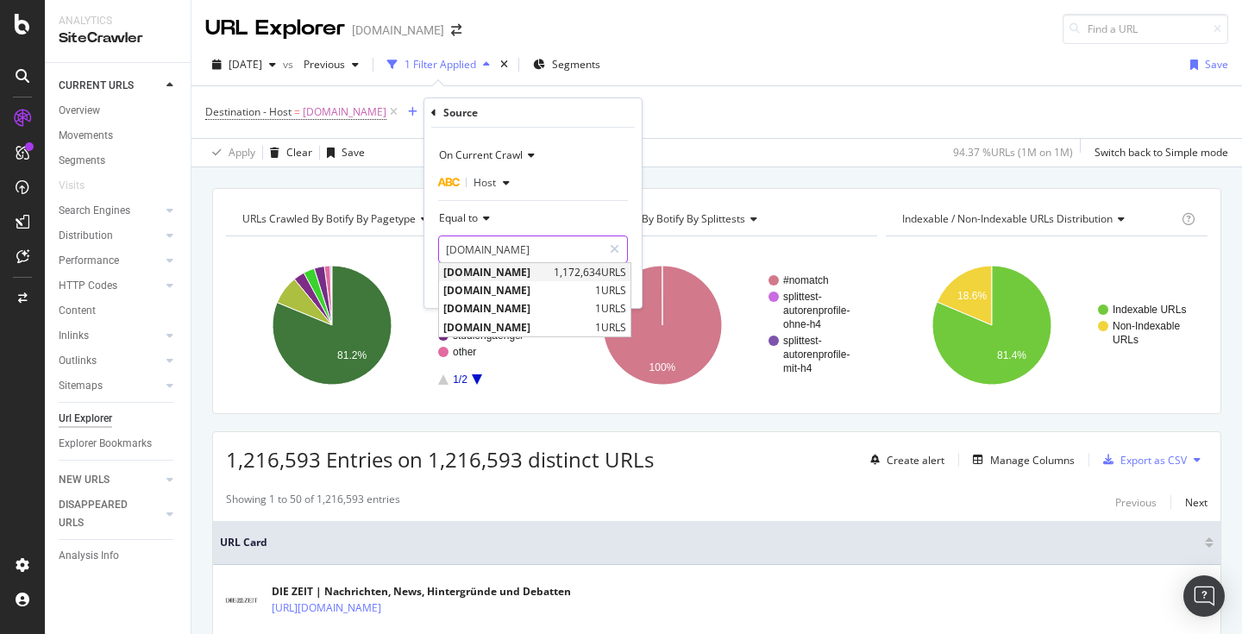
type input "[DOMAIN_NAME]"
click at [487, 267] on span "[DOMAIN_NAME]" at bounding box center [496, 272] width 106 height 15
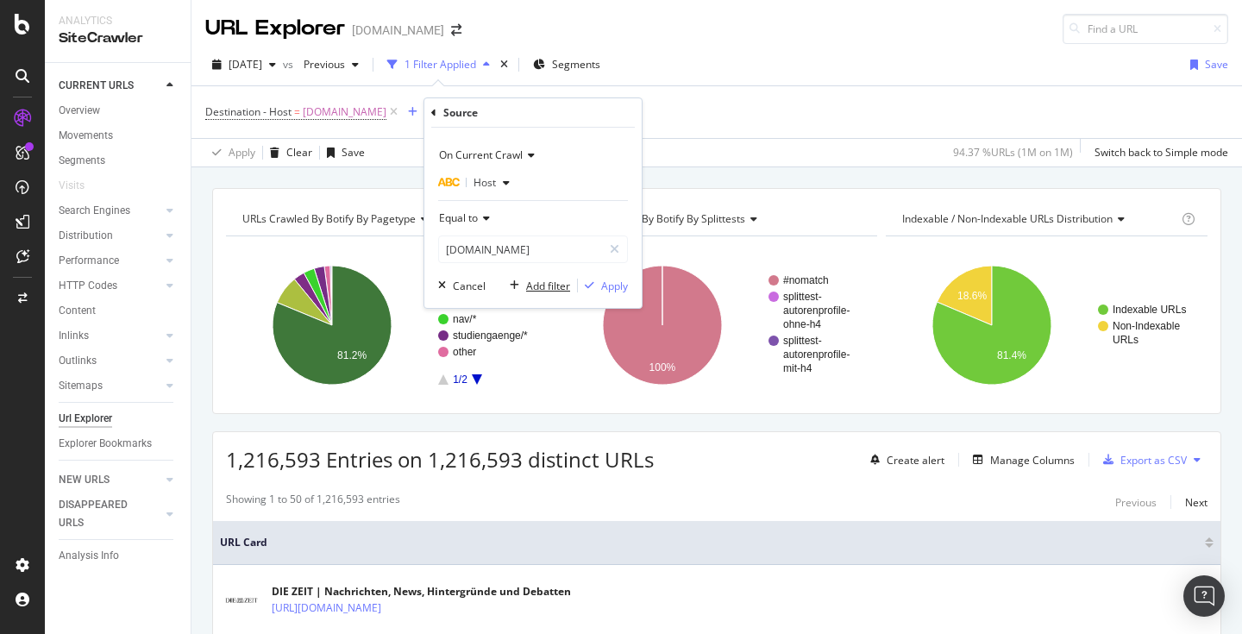
click at [546, 282] on div "Add filter" at bounding box center [548, 286] width 44 height 15
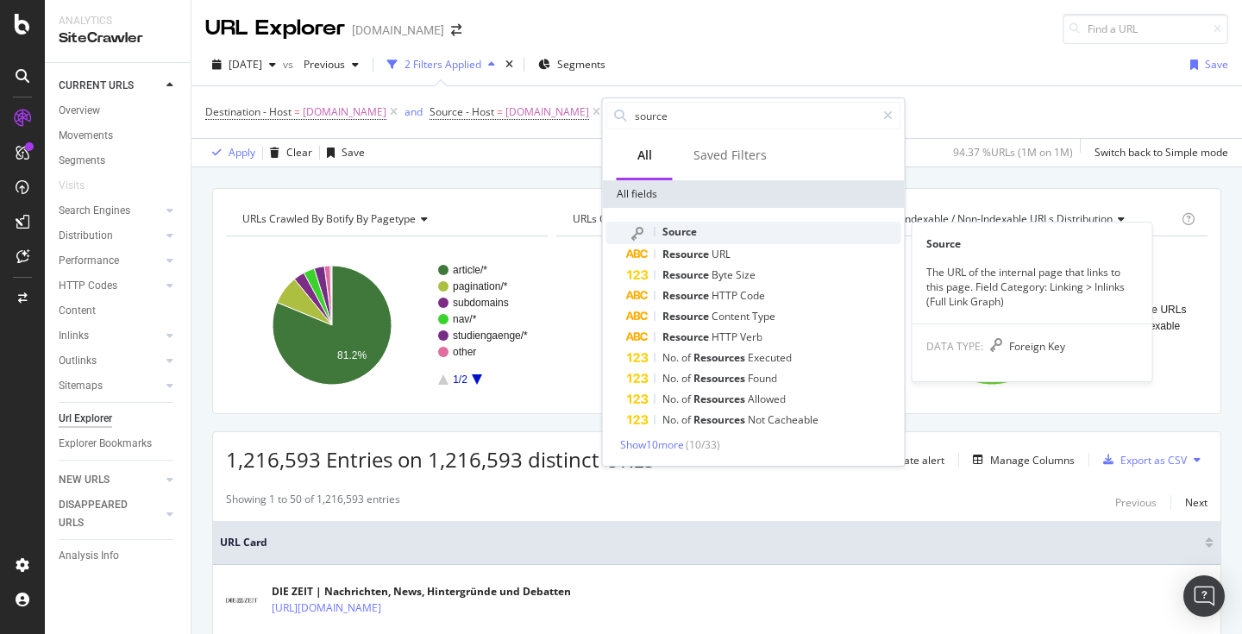
click at [687, 232] on span "Source" at bounding box center [680, 231] width 35 height 15
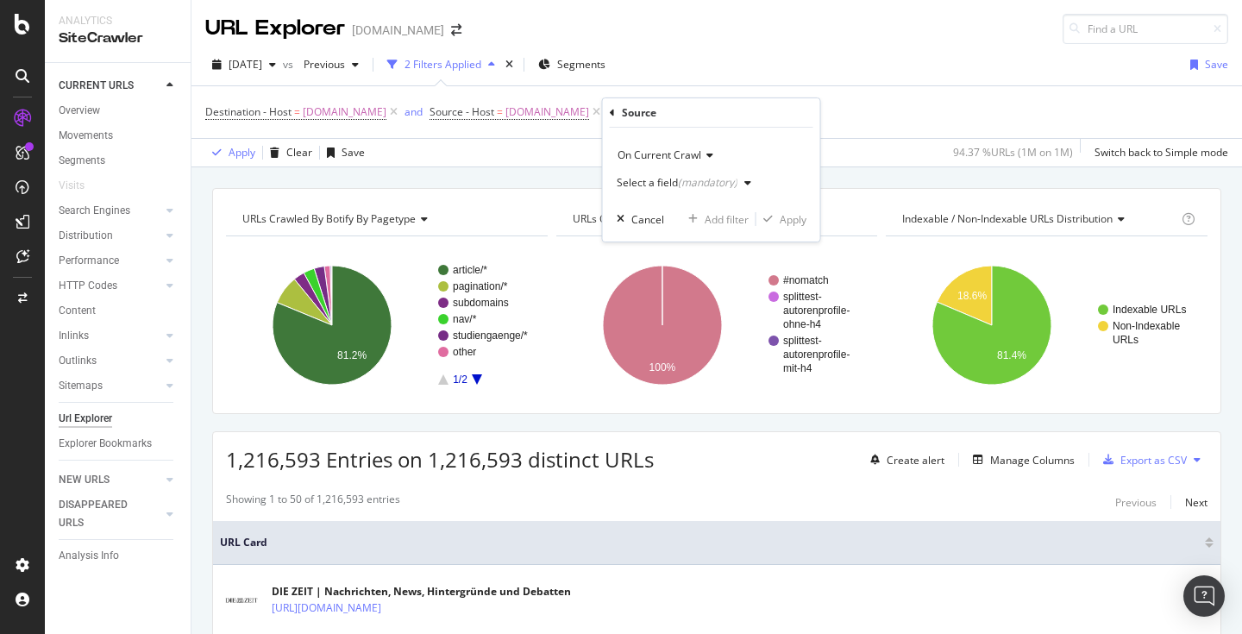
click at [697, 185] on div "(mandatory)" at bounding box center [708, 182] width 60 height 15
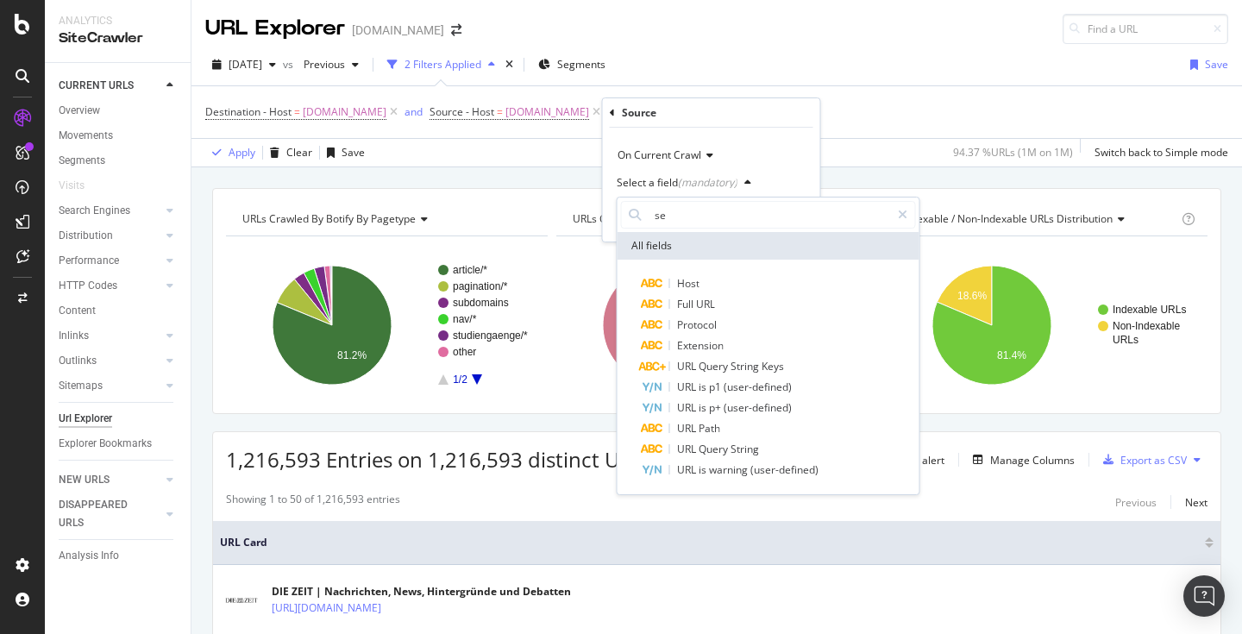
type input "s"
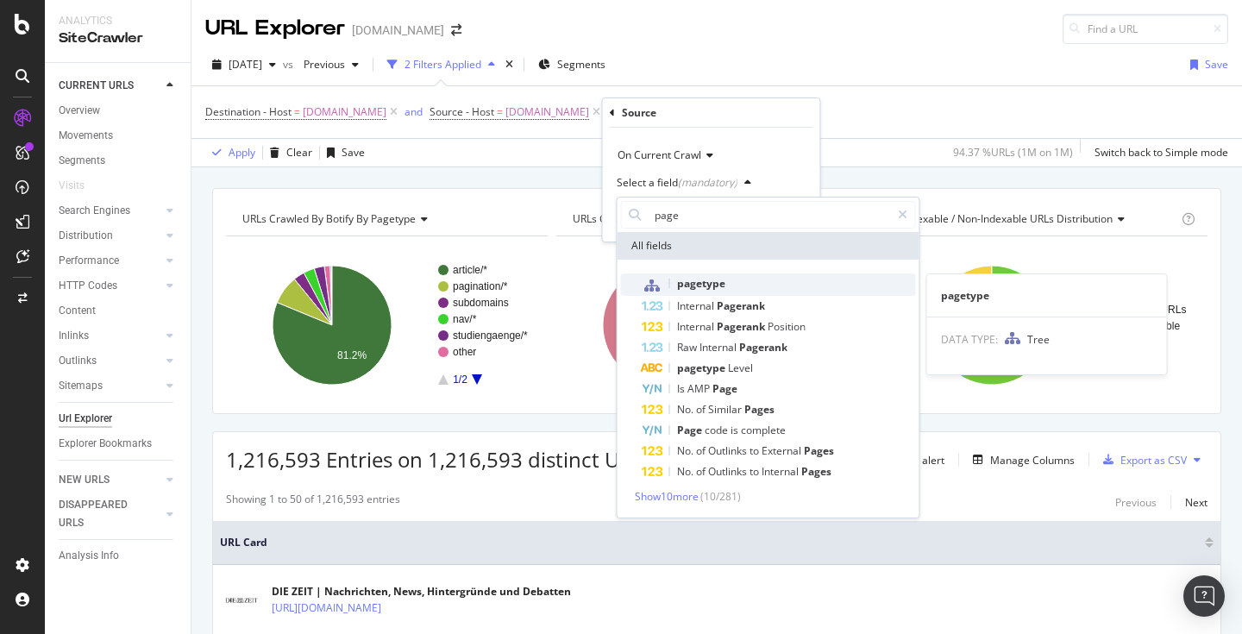
type input "page"
click at [703, 287] on span "pagetype" at bounding box center [701, 283] width 48 height 15
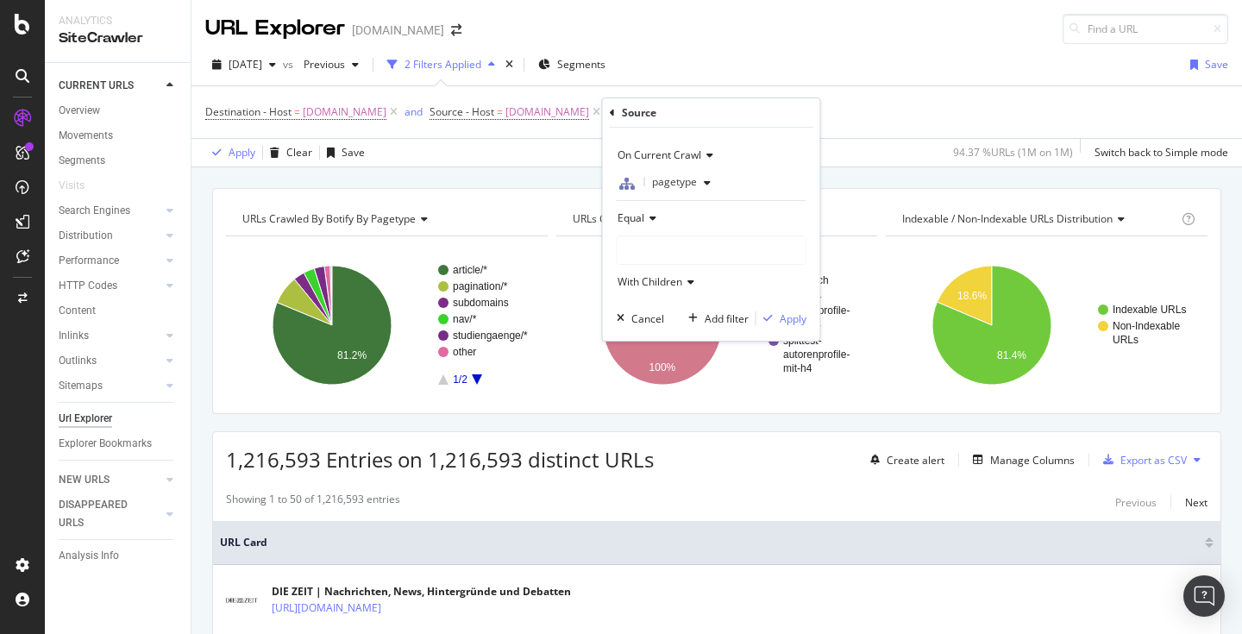
click at [656, 244] on div at bounding box center [712, 250] width 188 height 28
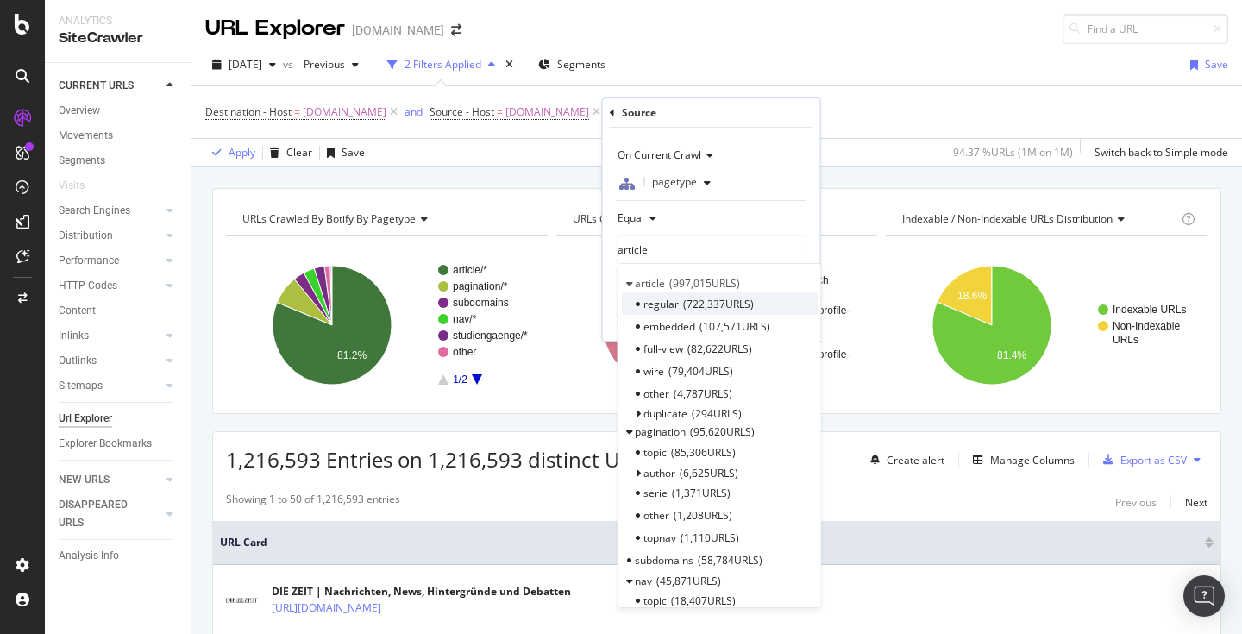
type input "article"
click at [690, 301] on span "722,337 URLS" at bounding box center [718, 304] width 71 height 15
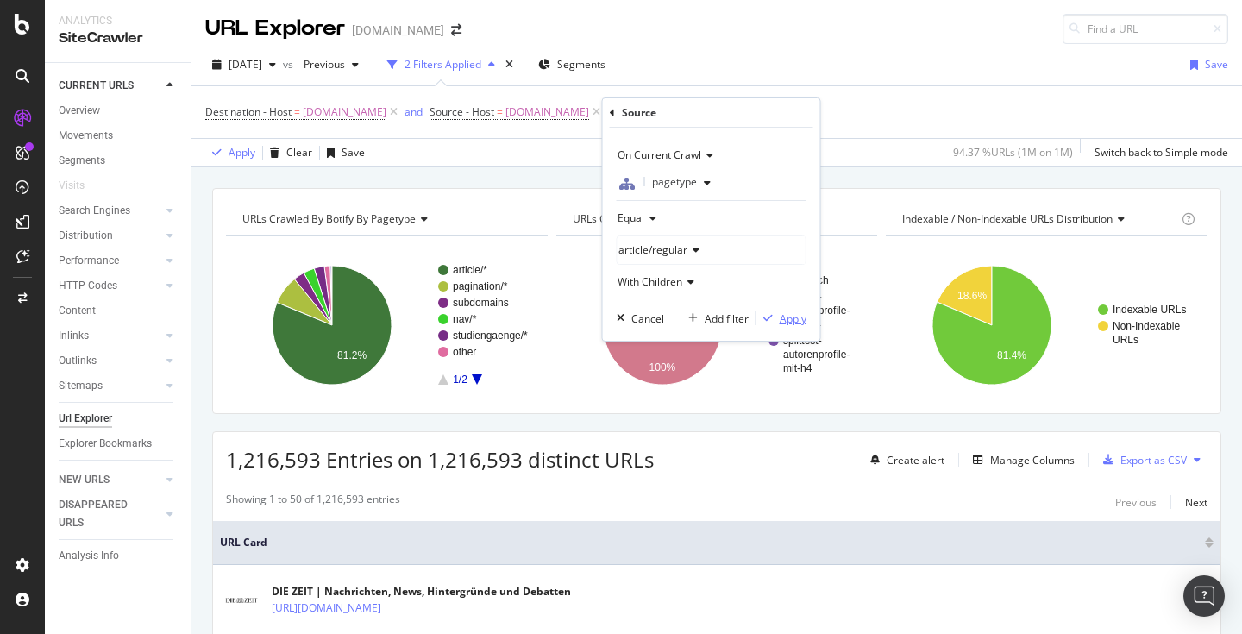
click at [783, 314] on div "Apply" at bounding box center [793, 318] width 27 height 15
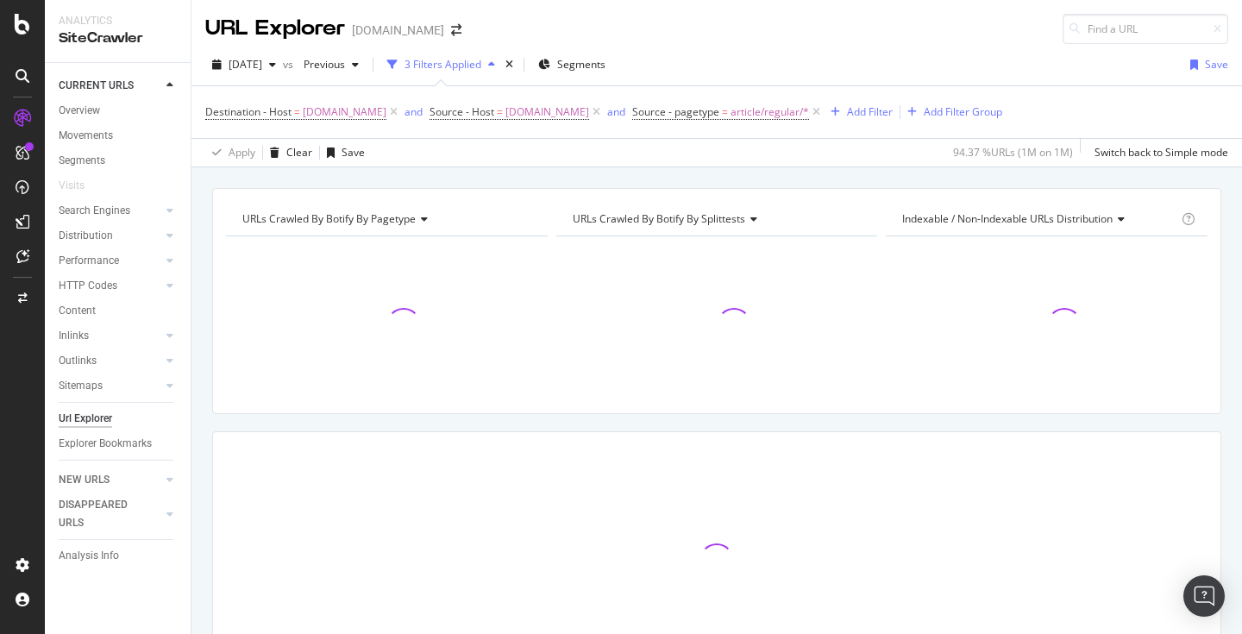
scroll to position [116, 0]
